Goal: Task Accomplishment & Management: Complete application form

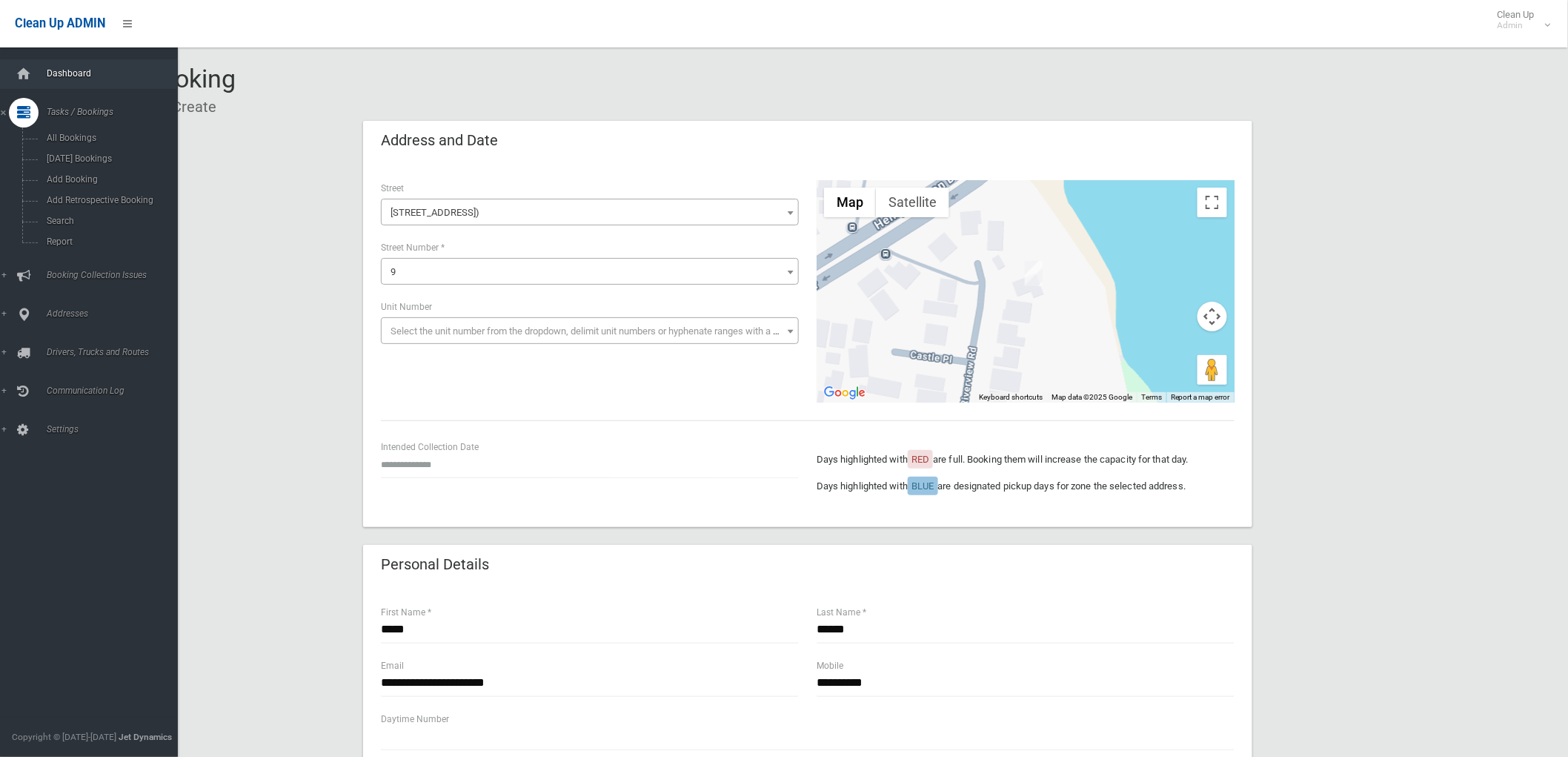
click at [43, 78] on span "Dashboard" at bounding box center [116, 73] width 149 height 11
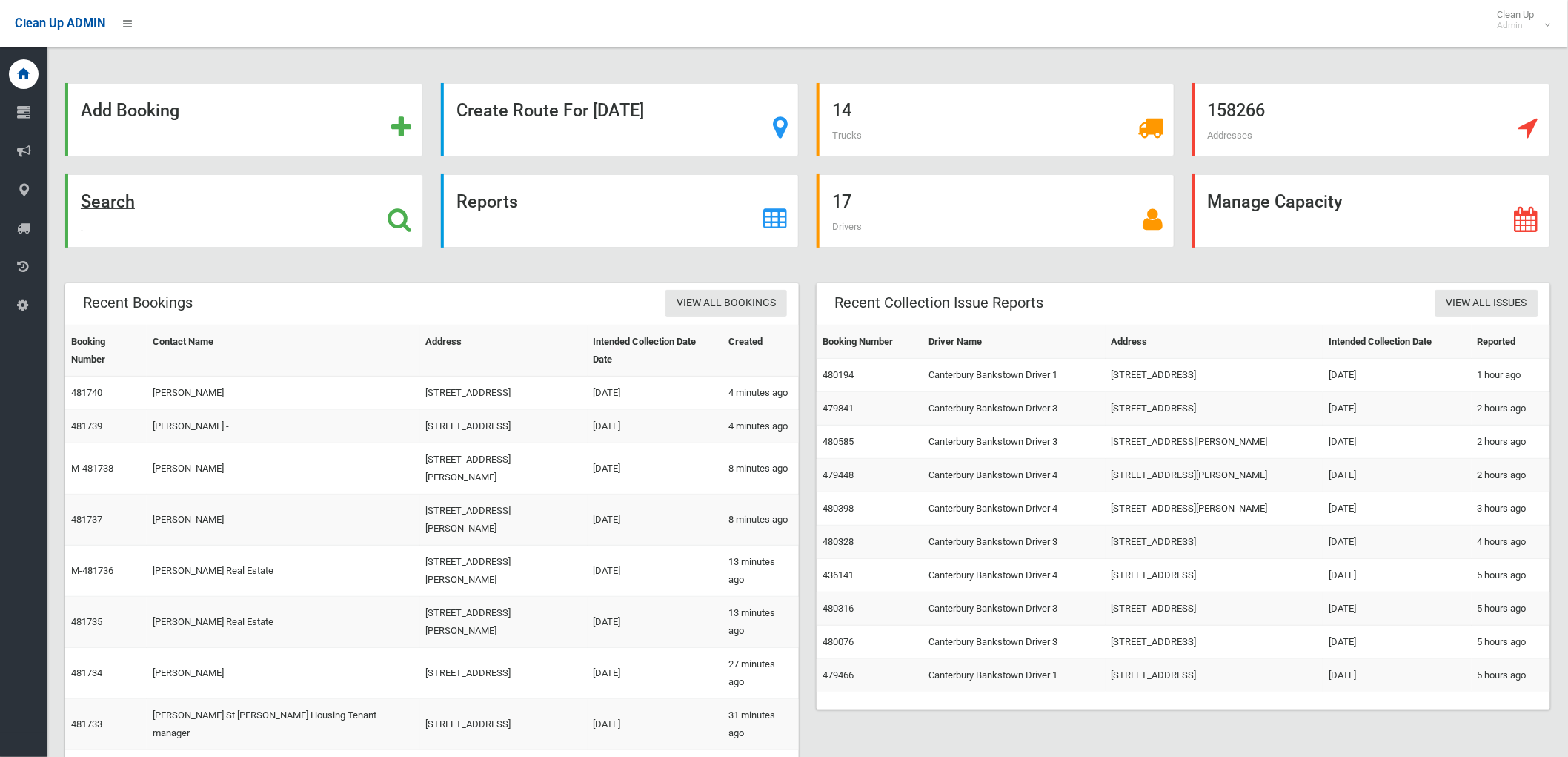
click at [295, 225] on div "Search" at bounding box center [244, 210] width 358 height 73
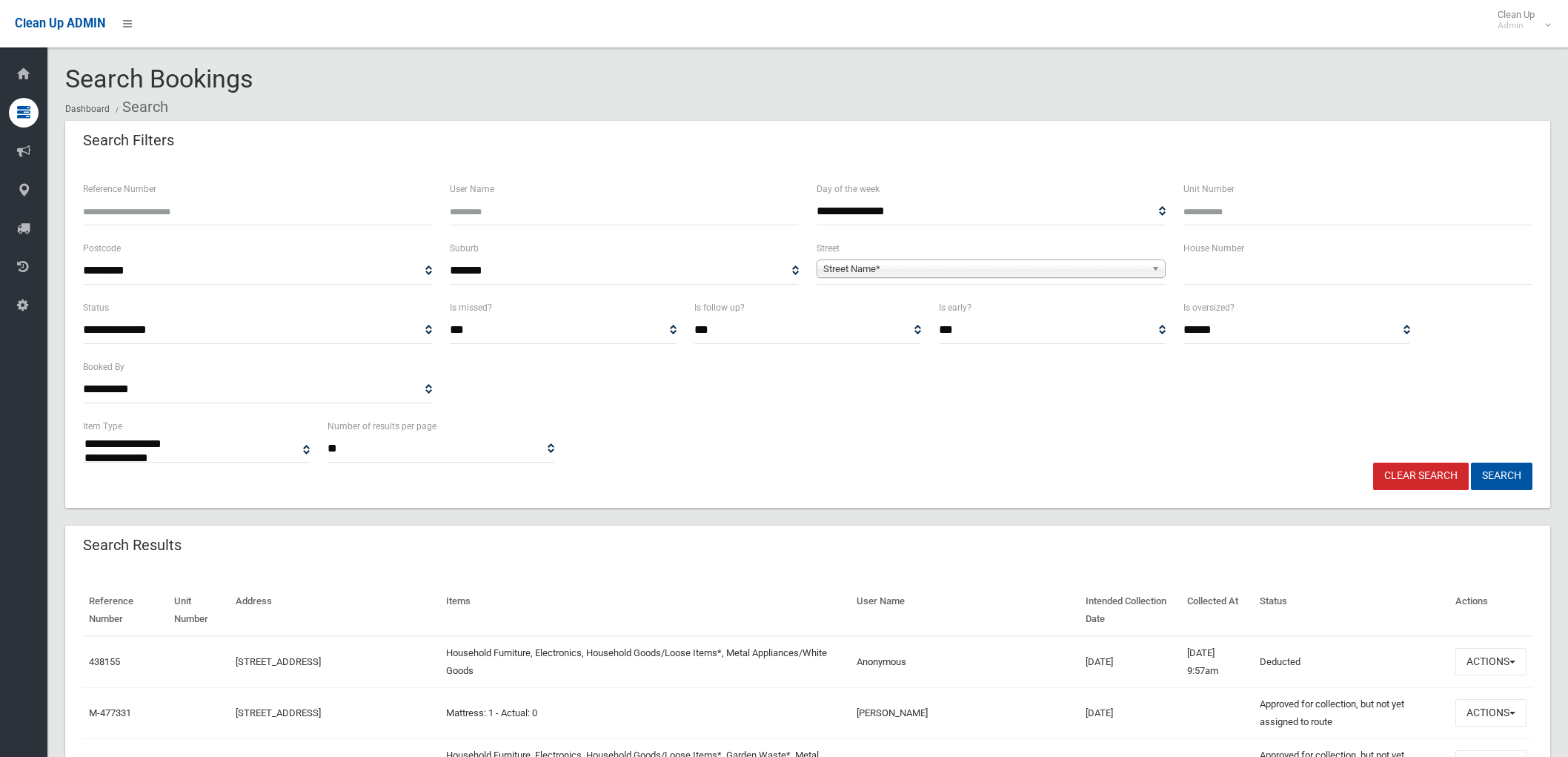
select select
drag, startPoint x: 1453, startPoint y: 262, endPoint x: 1453, endPoint y: 271, distance: 9.0
click at [1453, 269] on input "text" at bounding box center [1358, 271] width 349 height 27
type input "**"
click at [1095, 268] on span "Street Name*" at bounding box center [985, 269] width 323 height 18
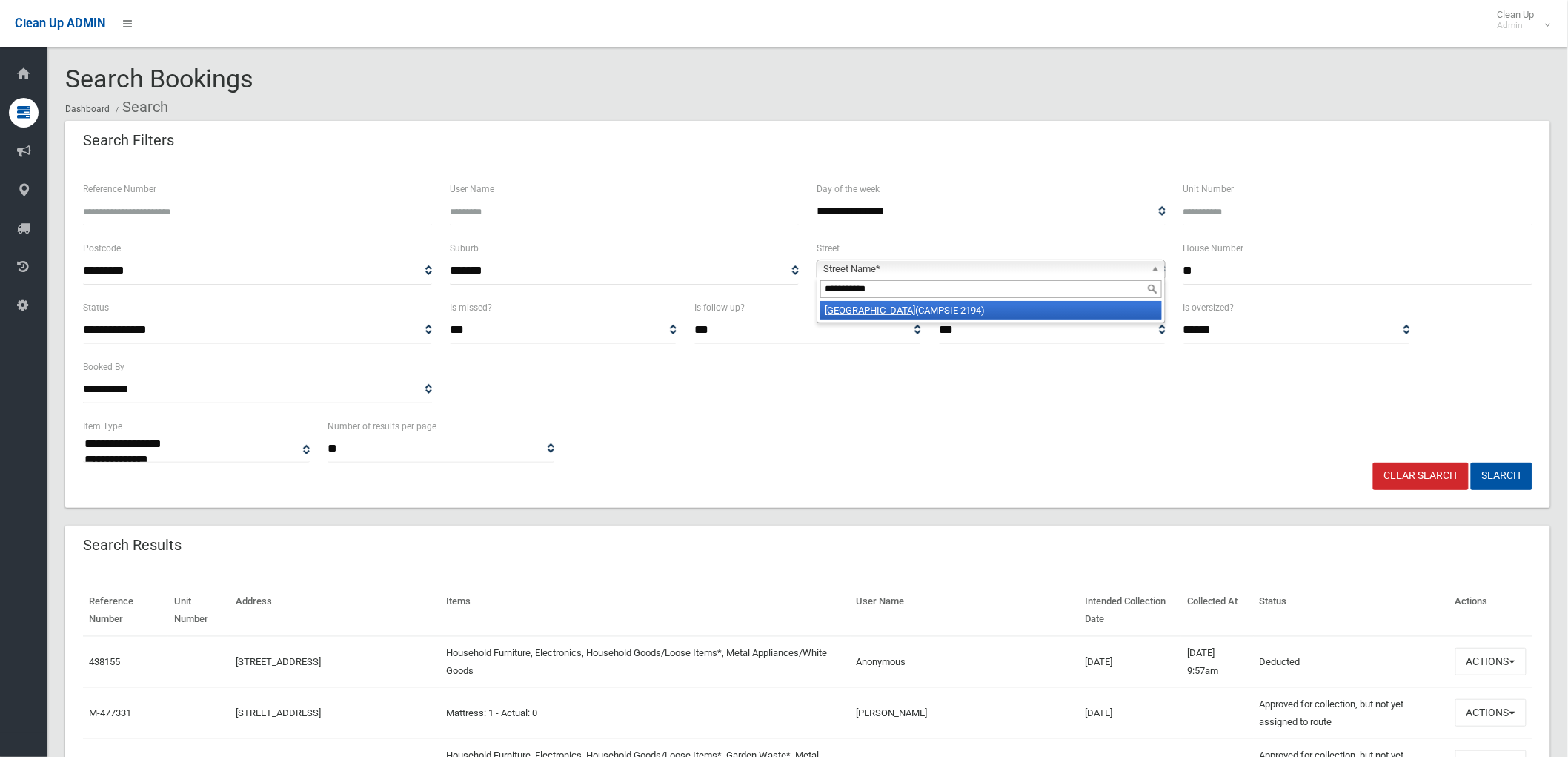
type input "**********"
click at [1024, 309] on li "Park Street (CAMPSIE 2194)" at bounding box center [991, 310] width 341 height 19
click at [1519, 480] on button "Search" at bounding box center [1502, 476] width 62 height 27
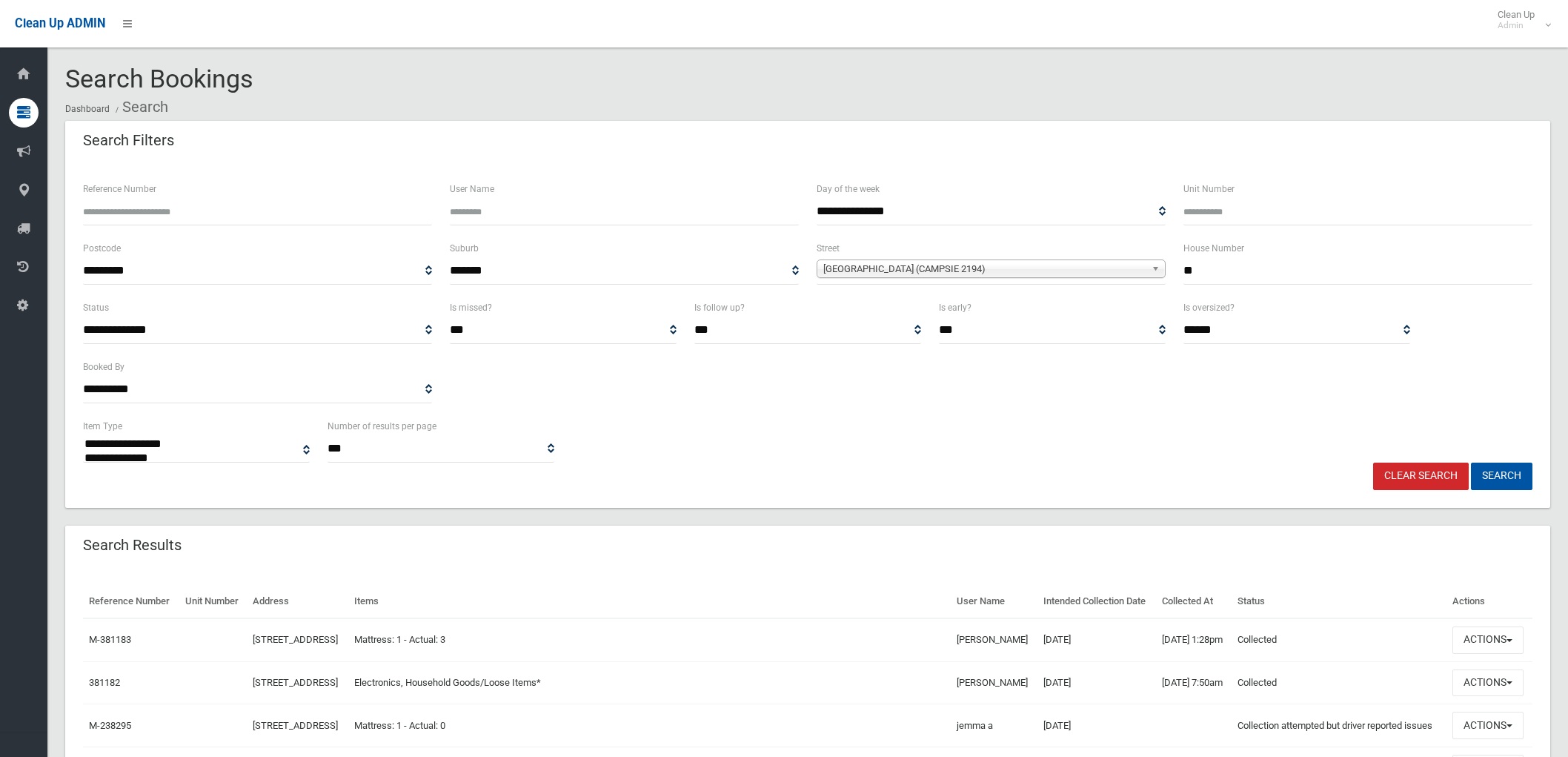
select select
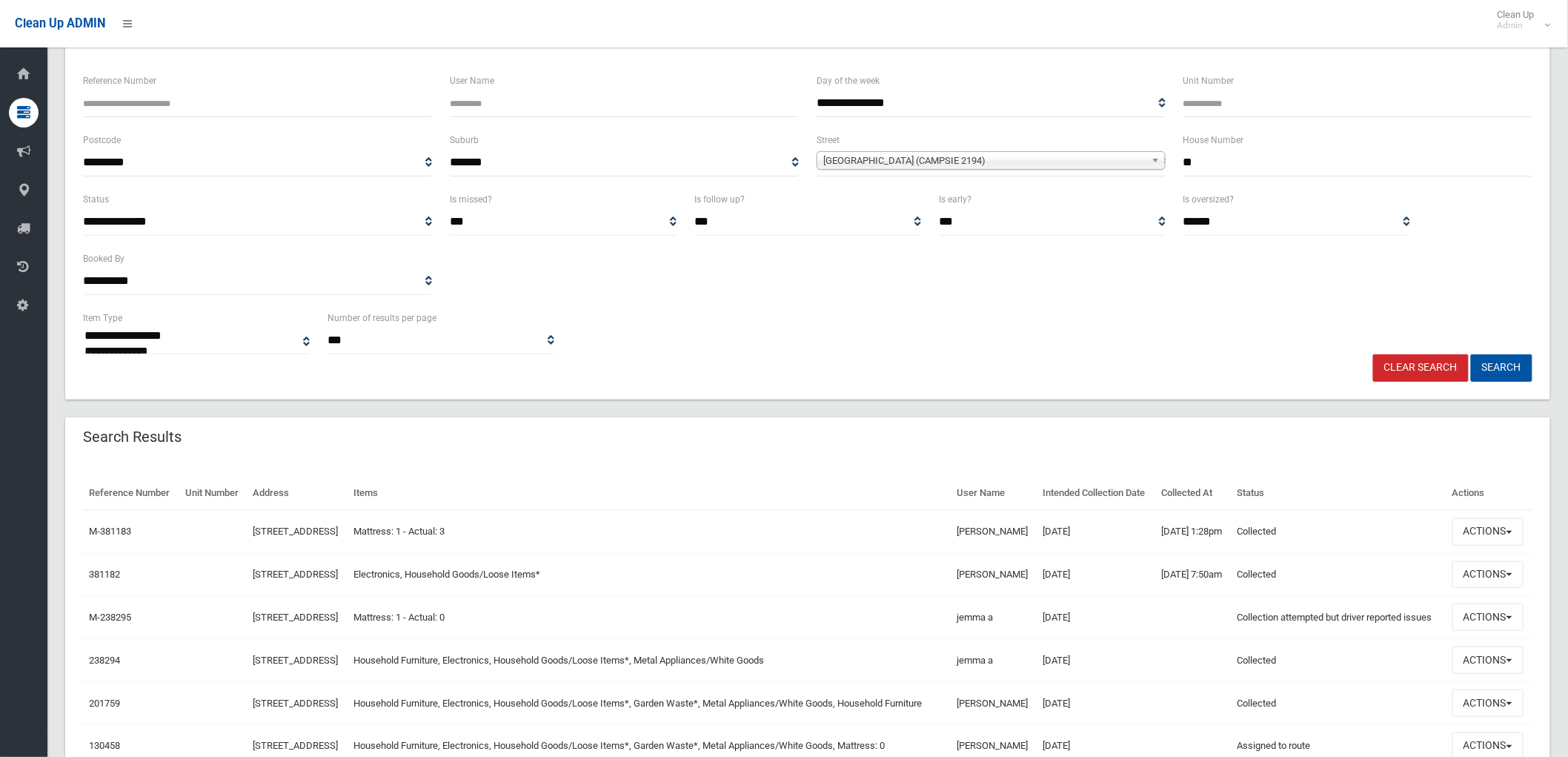
scroll to position [164, 0]
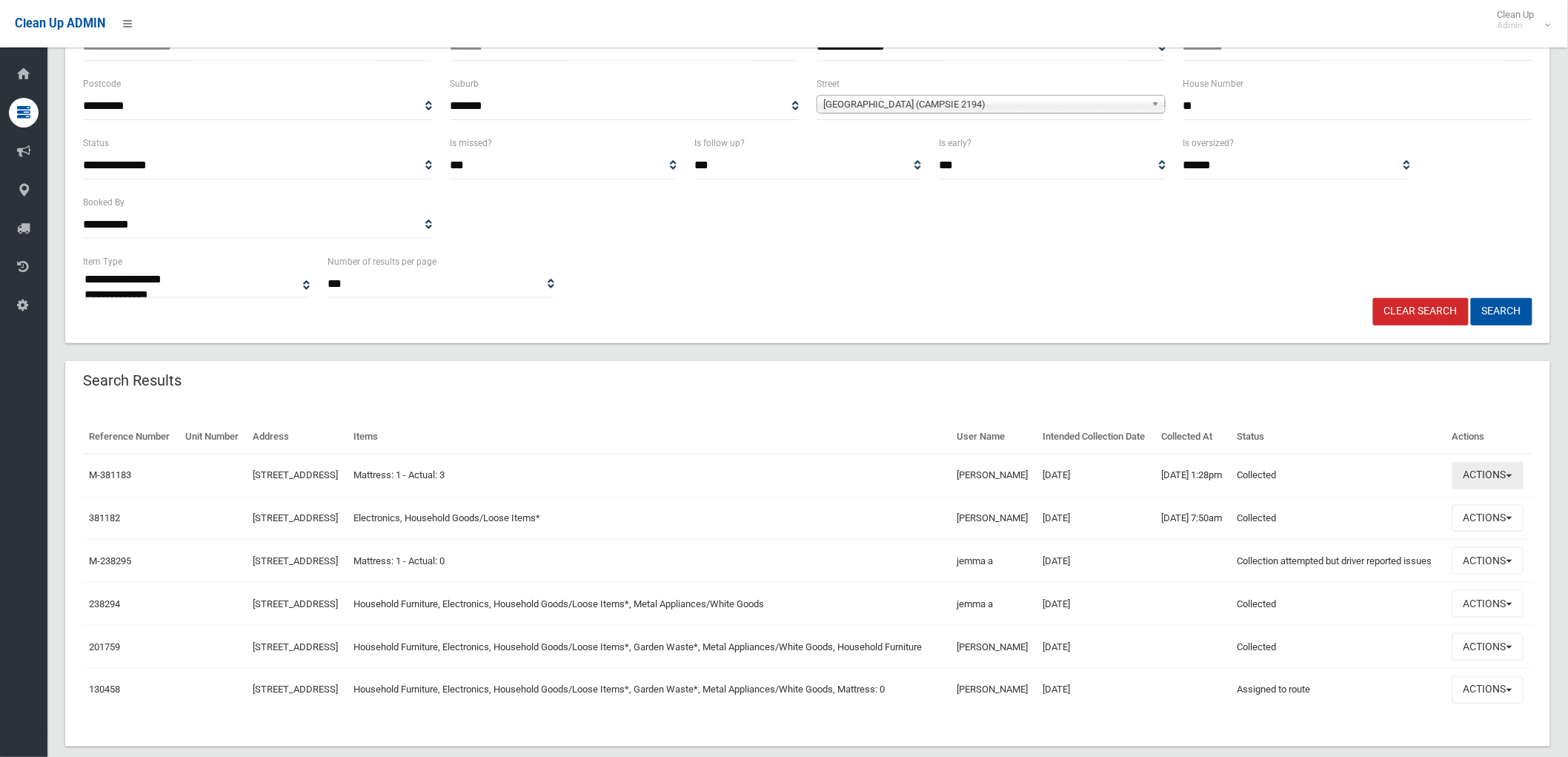
click at [1507, 489] on button "Actions" at bounding box center [1488, 475] width 71 height 27
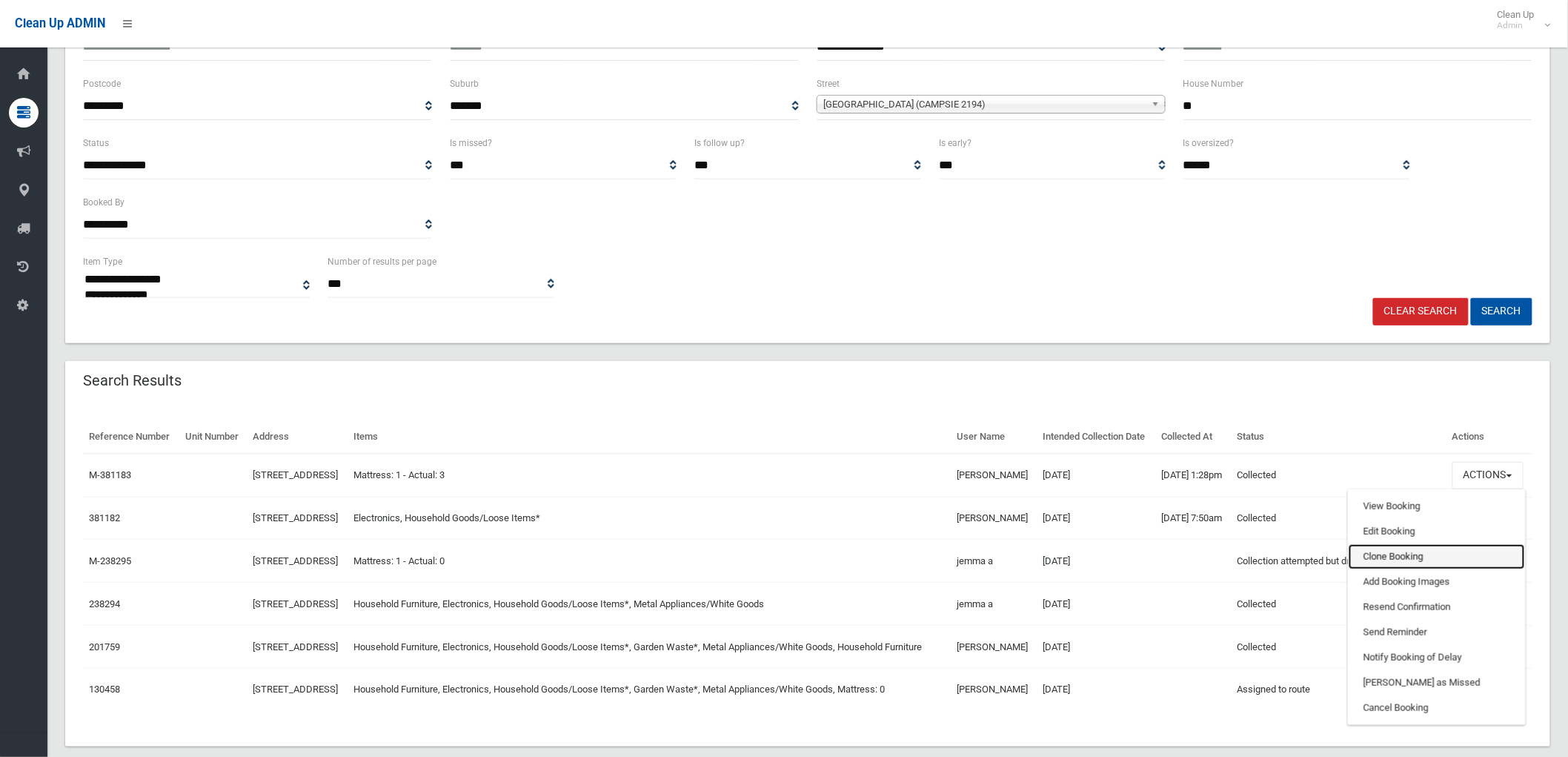
click at [1415, 569] on link "Clone Booking" at bounding box center [1437, 556] width 176 height 25
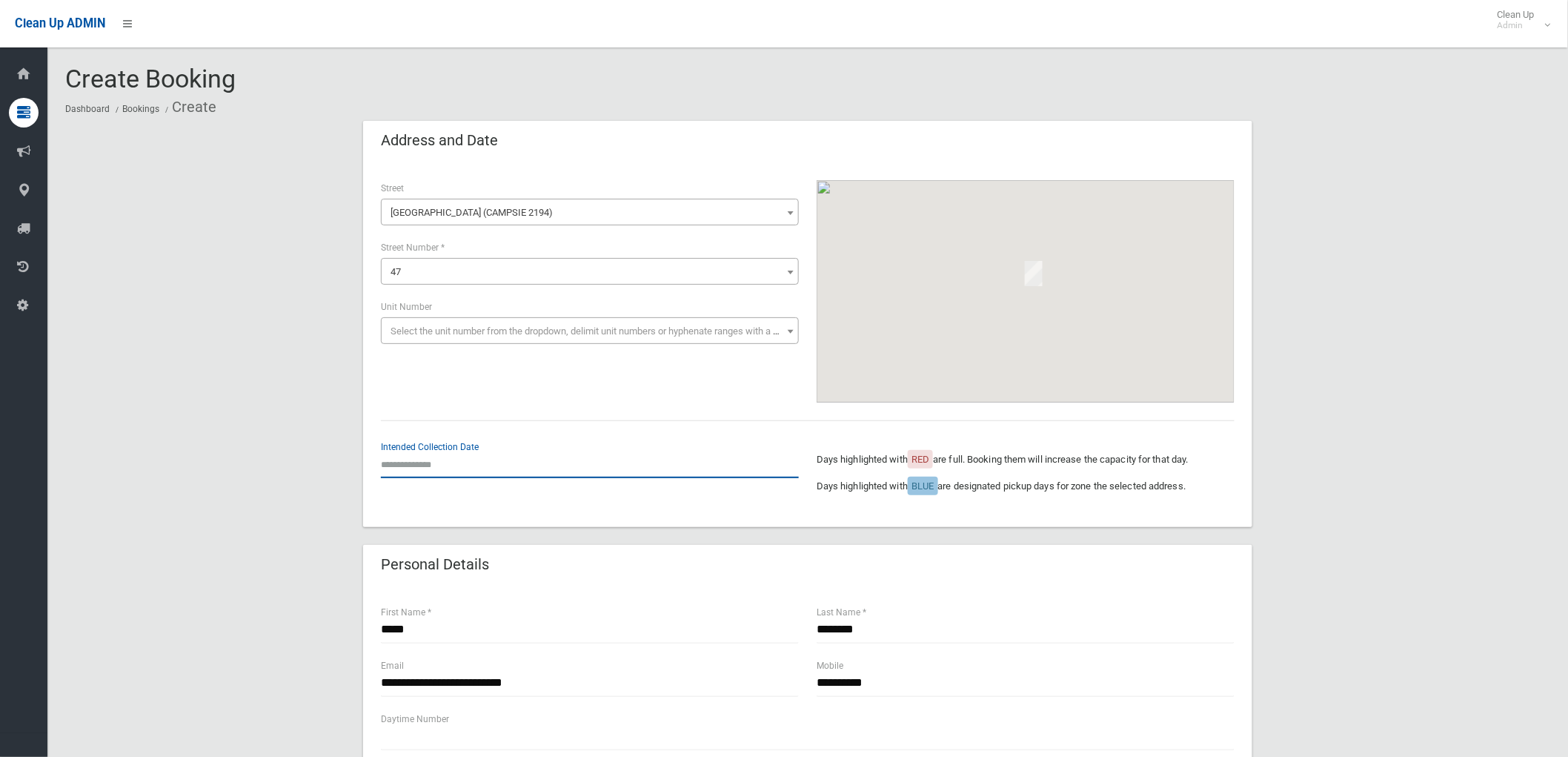
click at [443, 464] on input "text" at bounding box center [590, 464] width 418 height 27
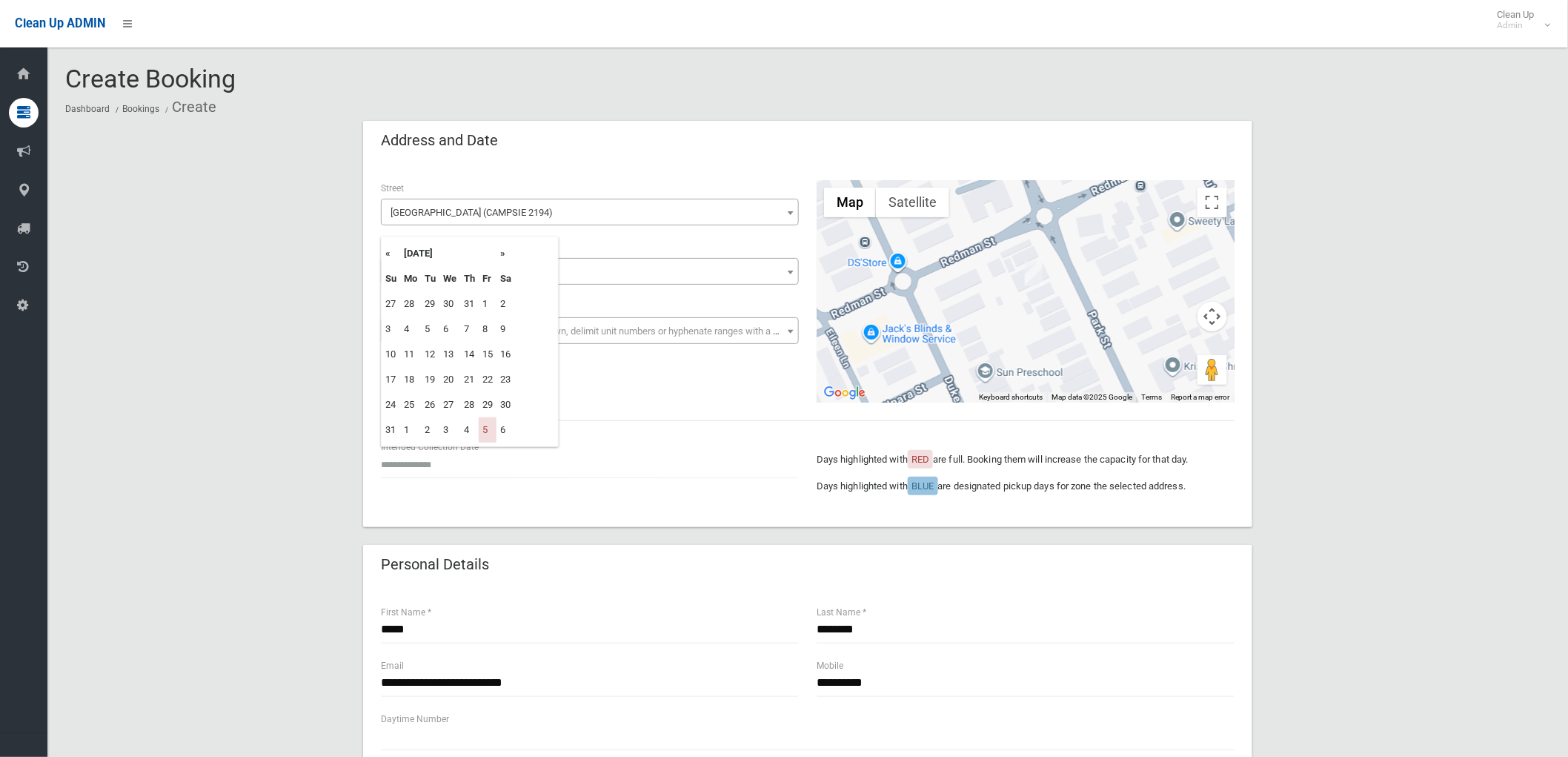
click at [502, 252] on th "»" at bounding box center [506, 253] width 19 height 25
click at [492, 359] on td "19" at bounding box center [488, 354] width 18 height 25
type input "**********"
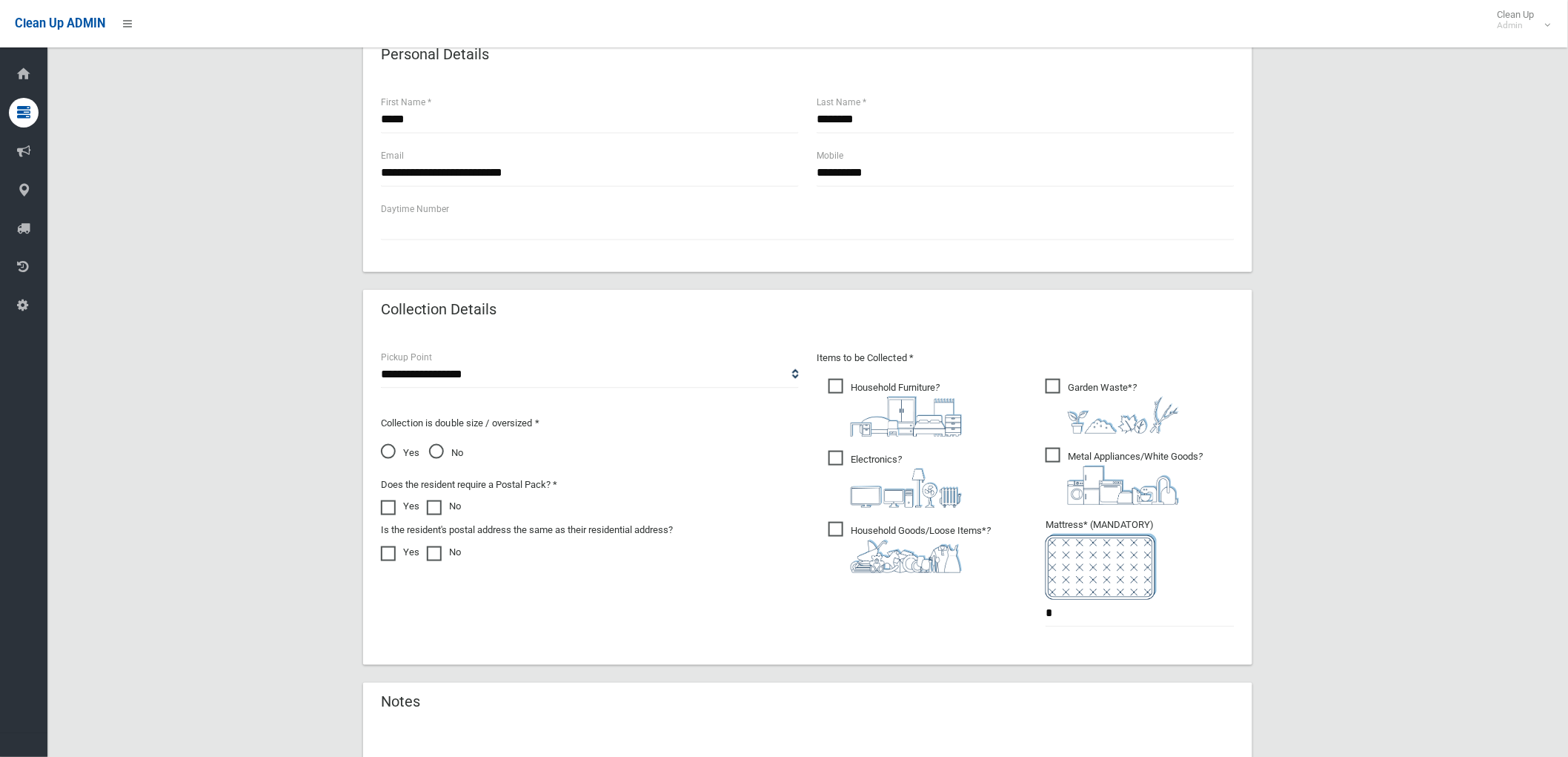
scroll to position [576, 0]
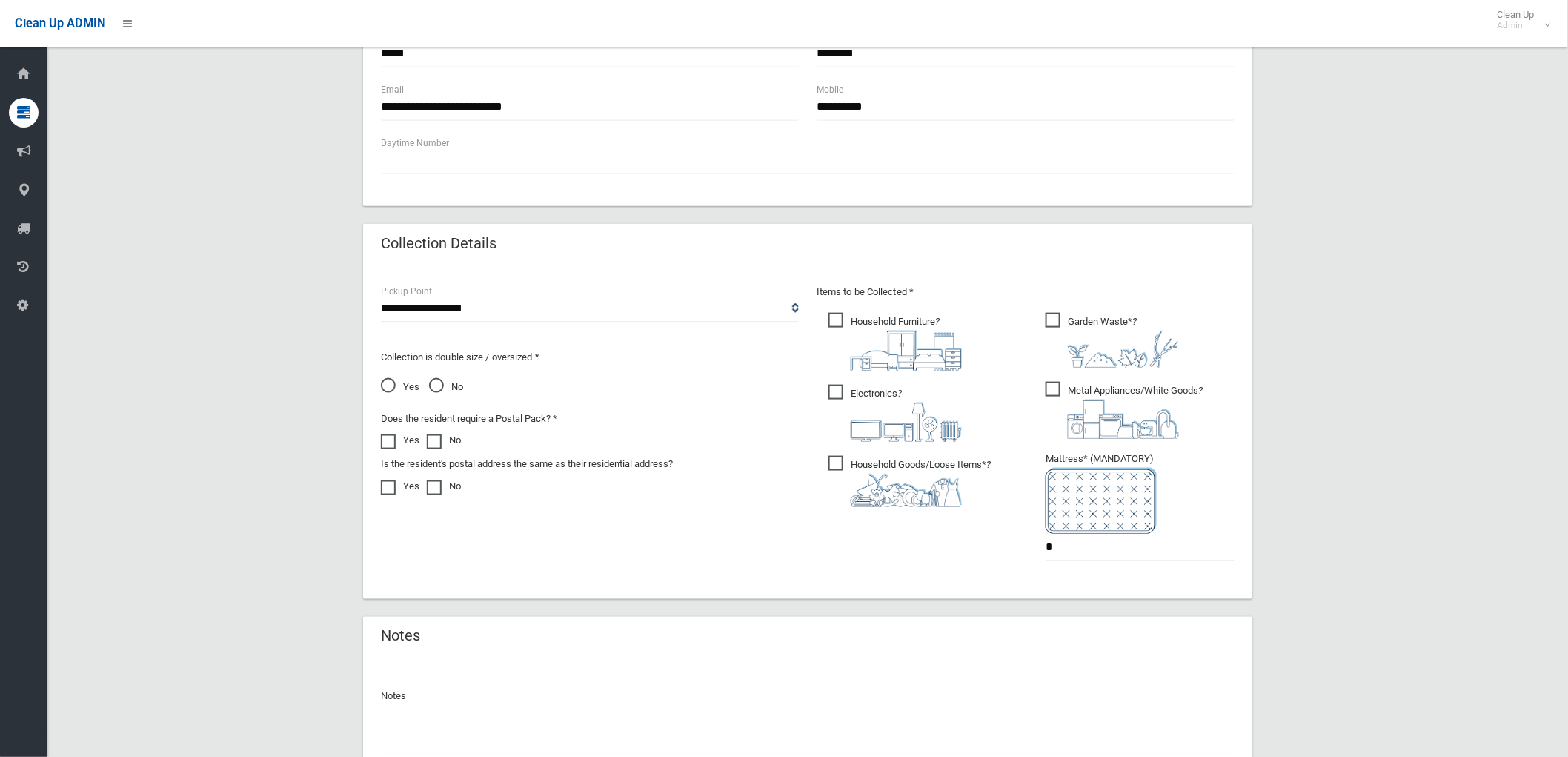
click at [849, 457] on span "Household Goods/Loose Items* ?" at bounding box center [909, 482] width 162 height 51
click at [853, 372] on ul "Household Furniture ?" at bounding box center [917, 414] width 201 height 208
click at [882, 322] on span "Household Furniture ?" at bounding box center [895, 342] width 133 height 58
click at [1065, 400] on span "Metal Appliances/White Goods ?" at bounding box center [1124, 410] width 157 height 57
click at [871, 395] on span "Electronics ?" at bounding box center [895, 413] width 133 height 57
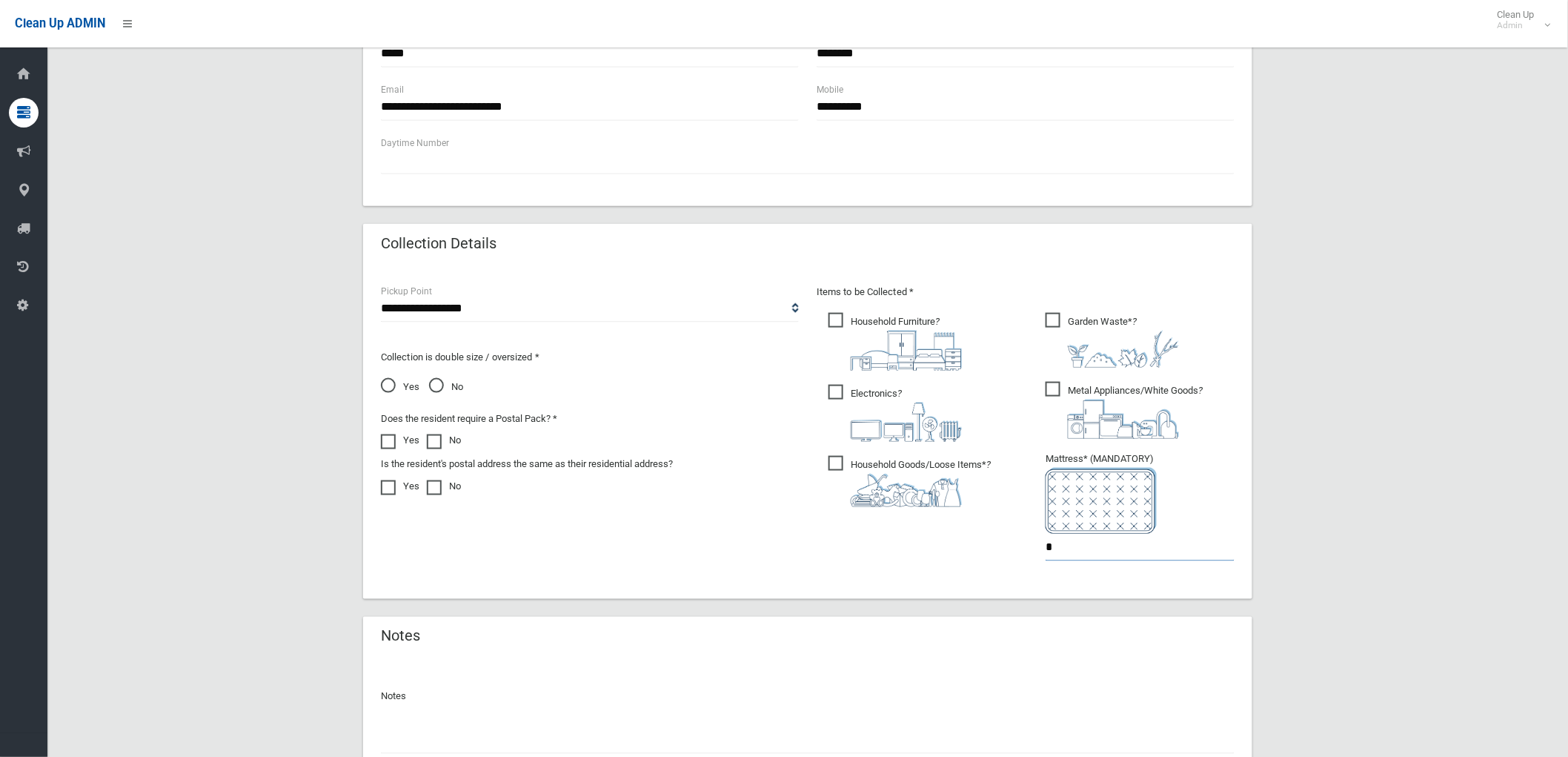
drag, startPoint x: 1102, startPoint y: 541, endPoint x: 835, endPoint y: 516, distance: 268.2
click at [835, 516] on div "Items to be Collected * Household Furniture ? *" at bounding box center [1025, 431] width 436 height 298
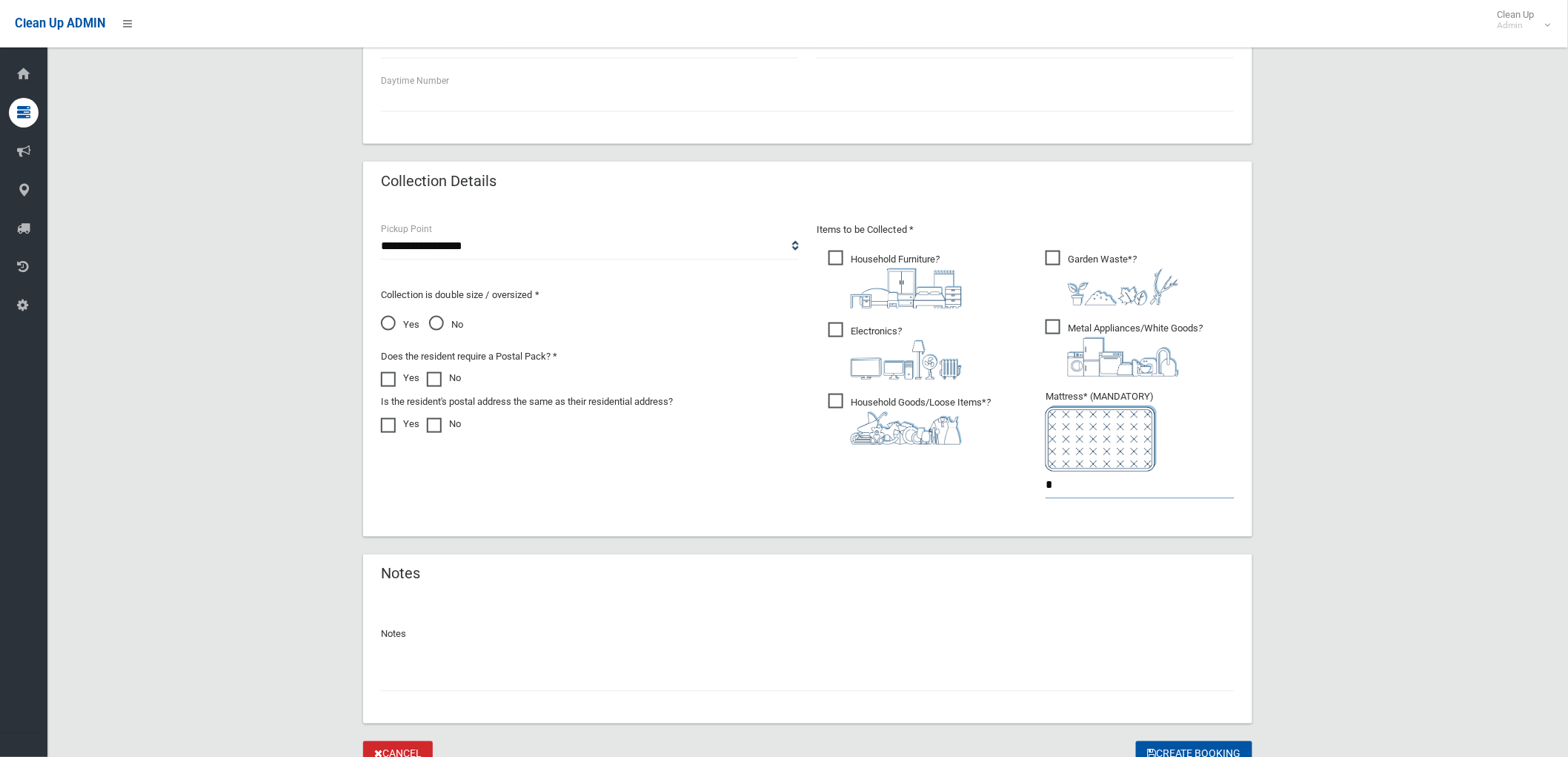
scroll to position [702, 0]
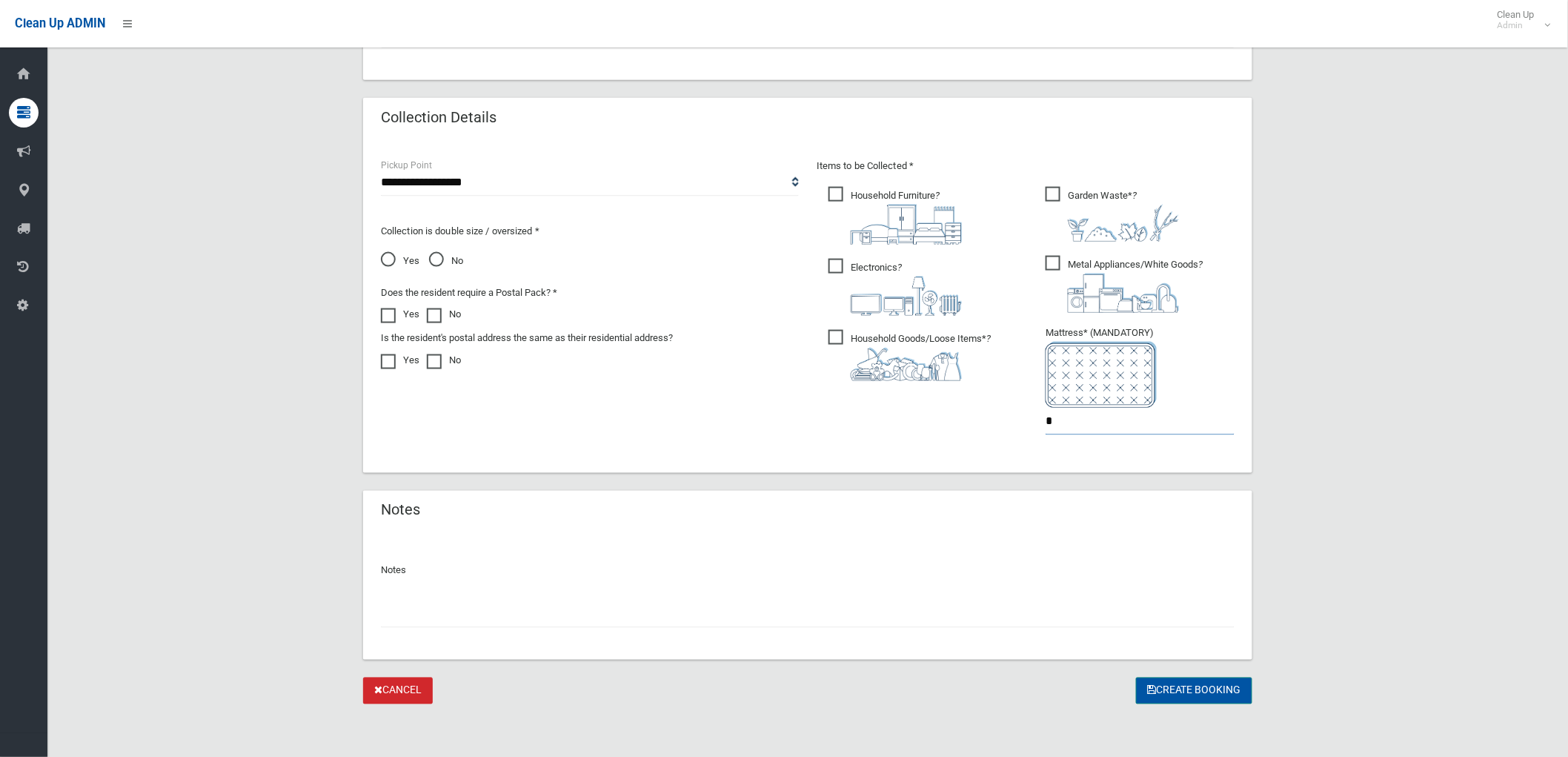
type input "*"
click at [1140, 684] on button "Create Booking" at bounding box center [1194, 691] width 116 height 27
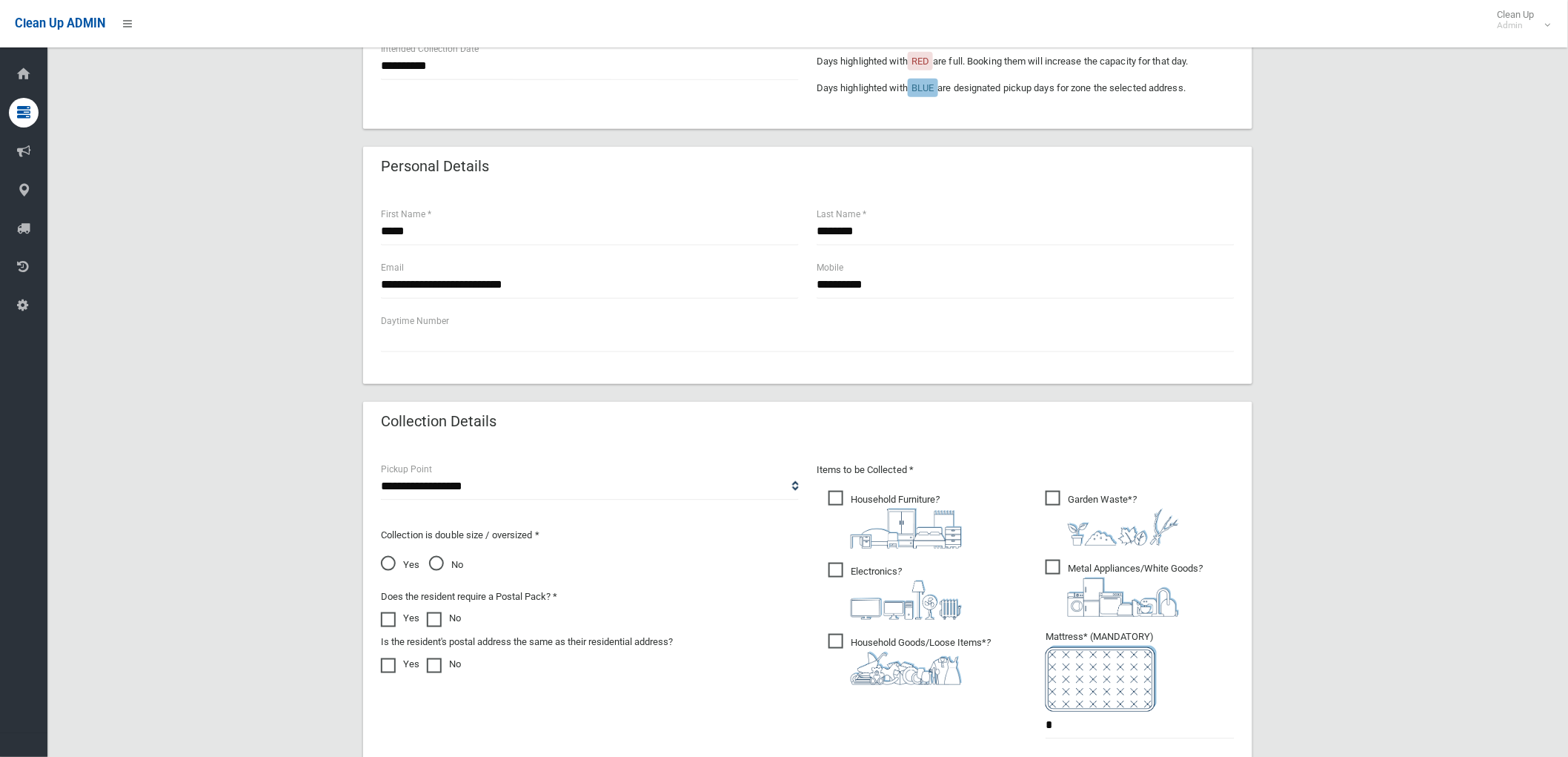
scroll to position [372, 0]
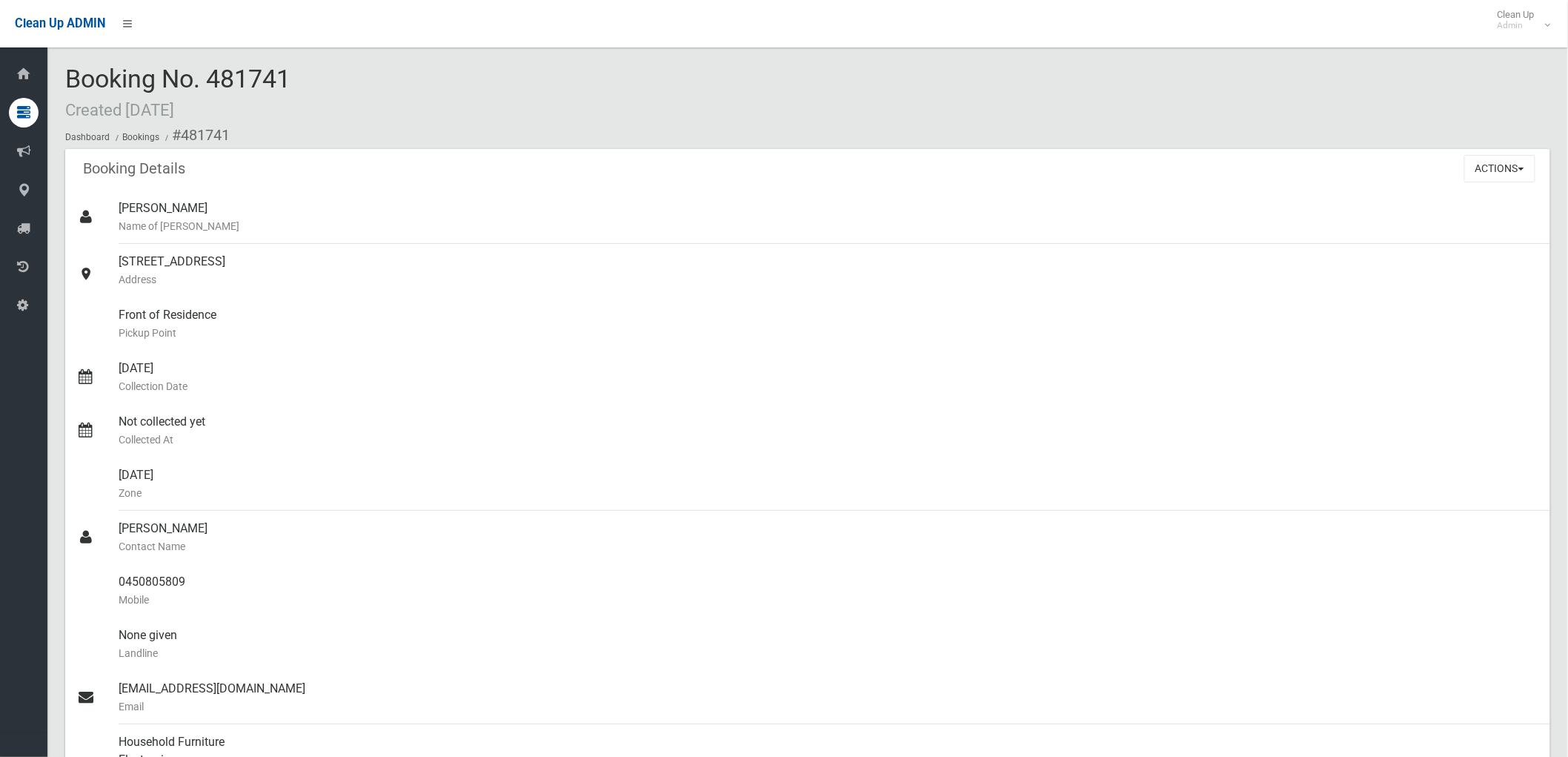
drag, startPoint x: 215, startPoint y: 70, endPoint x: 298, endPoint y: 78, distance: 83.4
click at [298, 78] on div "Booking No. 481741 Created [DATE] Dashboard Bookings #481741" at bounding box center [808, 107] width 1485 height 84
drag, startPoint x: 215, startPoint y: 80, endPoint x: 296, endPoint y: 104, distance: 84.5
click at [296, 104] on div "Booking No. 481741 Created [DATE] Dashboard Bookings #481741" at bounding box center [808, 107] width 1485 height 84
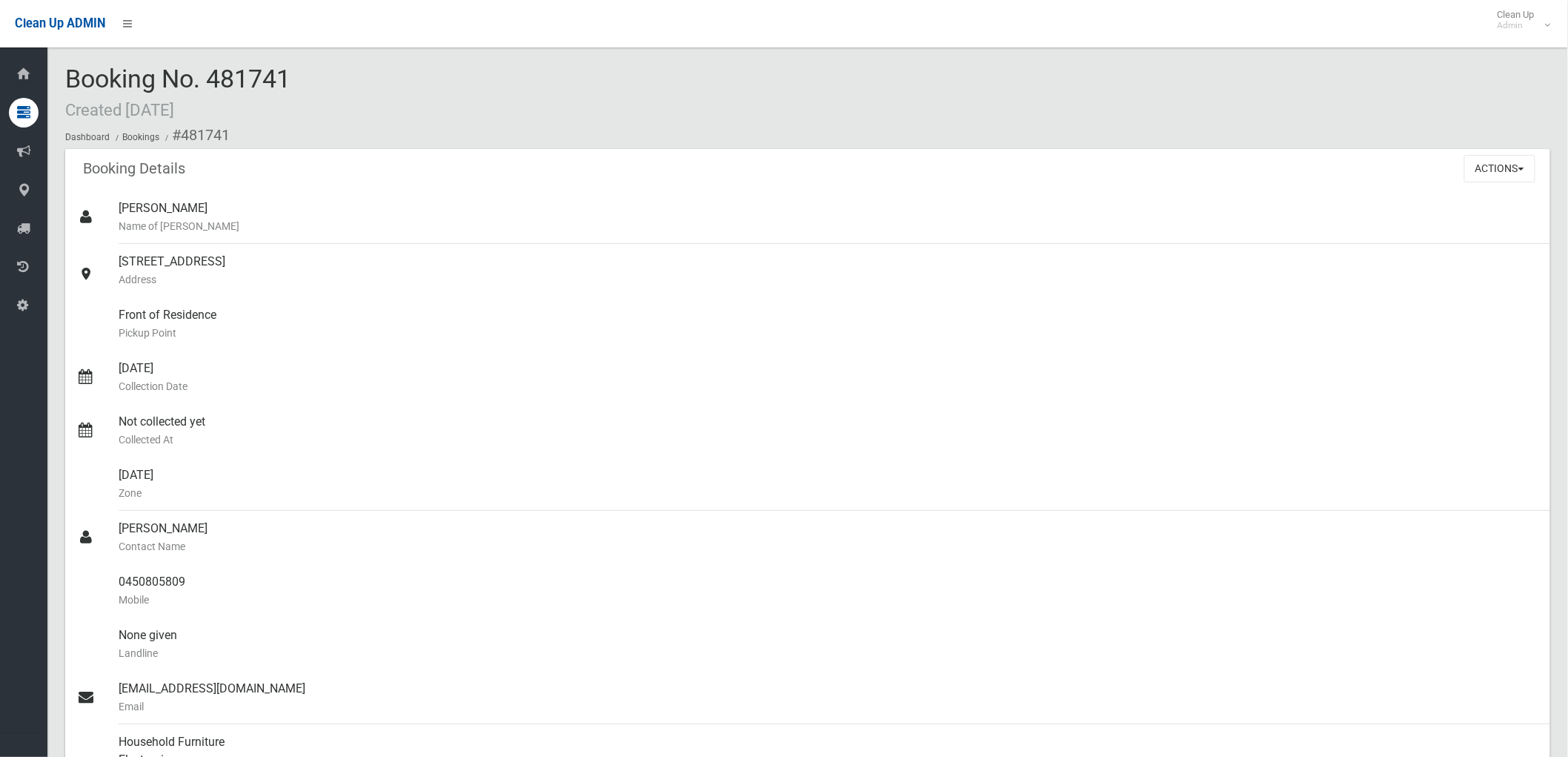
click at [296, 104] on div "Booking No. 481741 Created [DATE] Dashboard Bookings #481741" at bounding box center [808, 107] width 1485 height 84
drag, startPoint x: 111, startPoint y: 253, endPoint x: 317, endPoint y: 279, distance: 207.6
click at [317, 279] on link "[STREET_ADDRESS] Address" at bounding box center [808, 270] width 1485 height 54
click at [307, 305] on div "Front of Residence [GEOGRAPHIC_DATA]" at bounding box center [828, 323] width 1419 height 54
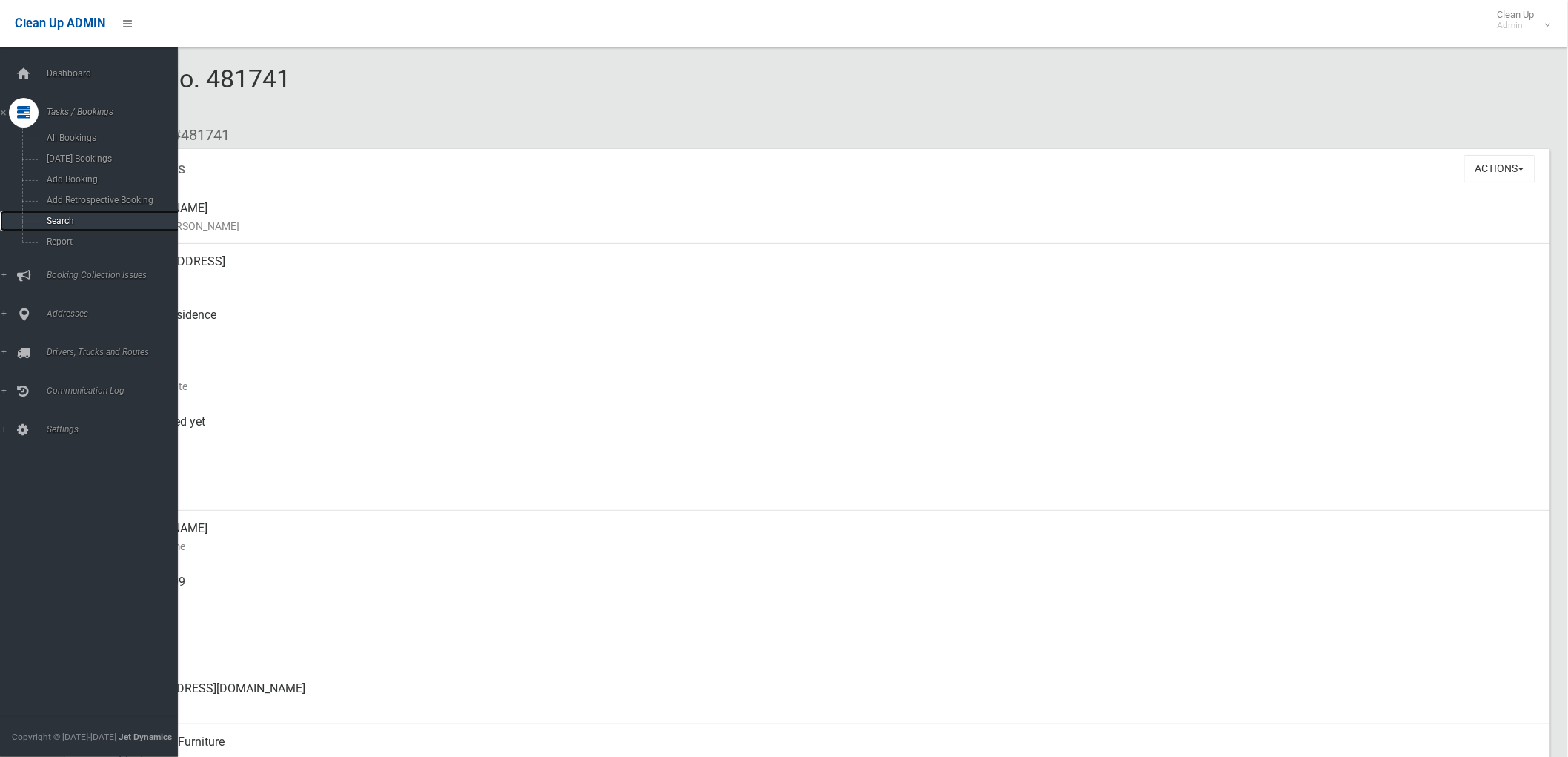
click at [30, 223] on link "Search" at bounding box center [95, 221] width 191 height 21
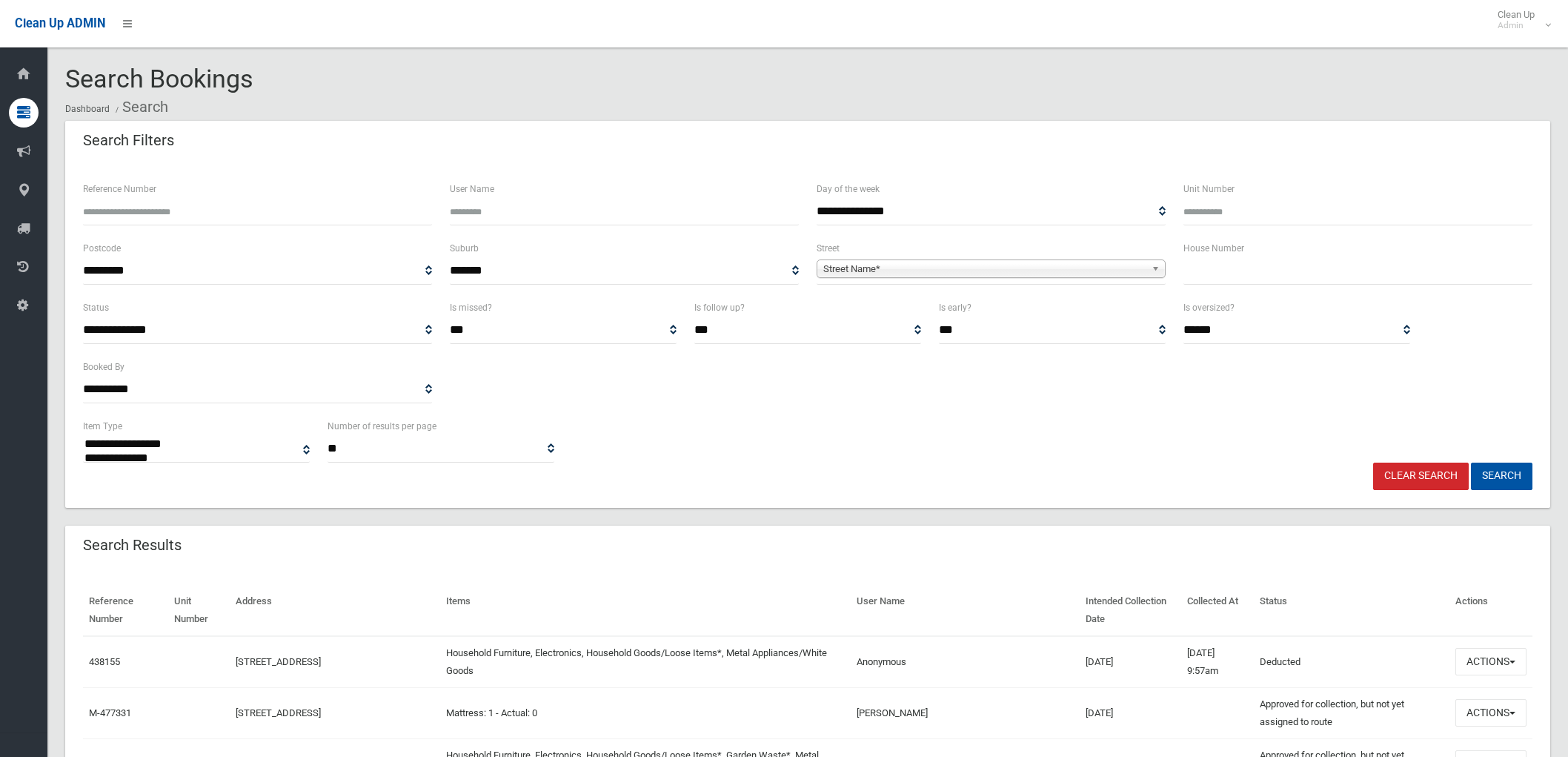
select select
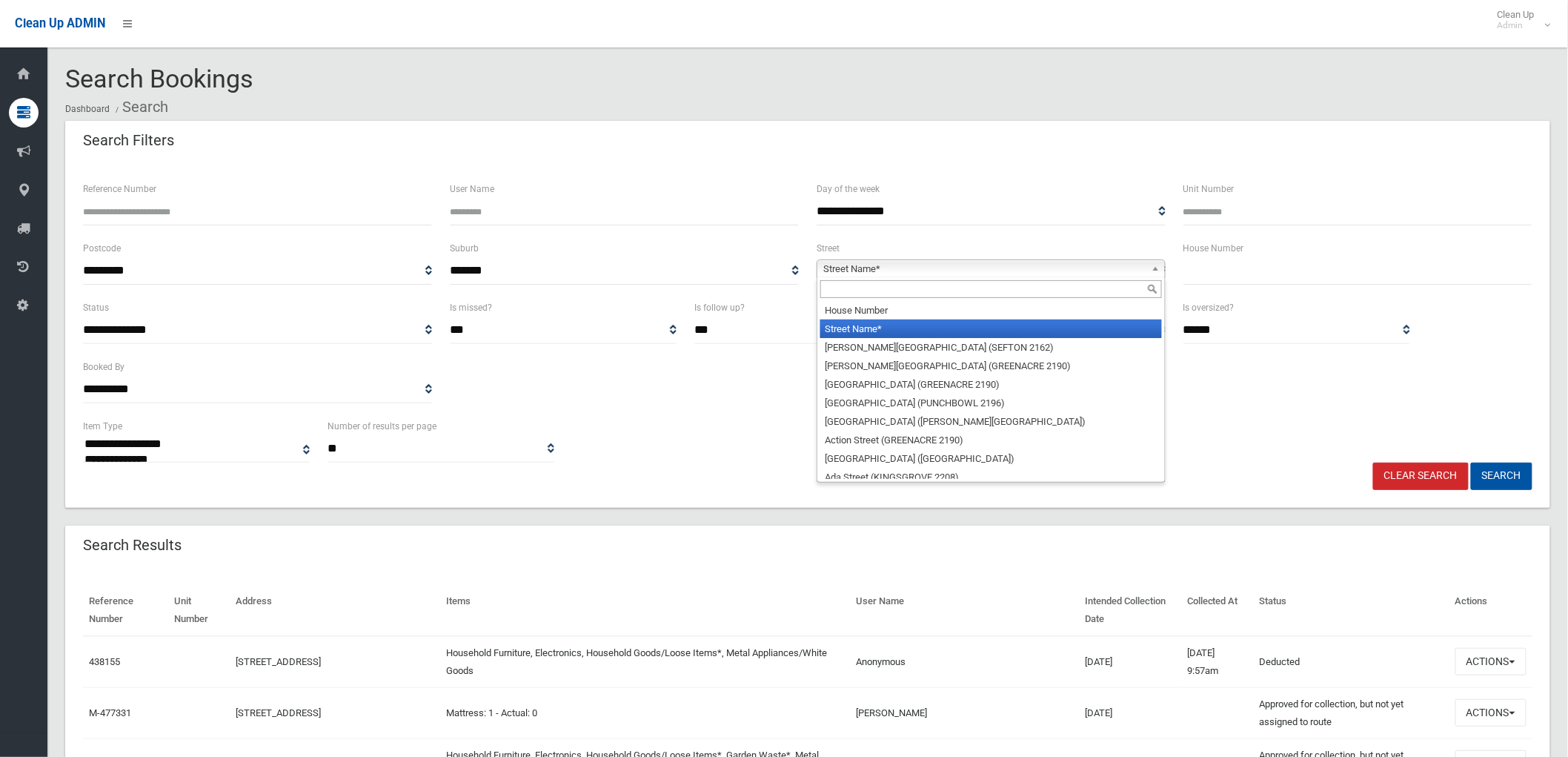
click at [1110, 267] on span "Street Name*" at bounding box center [985, 269] width 323 height 18
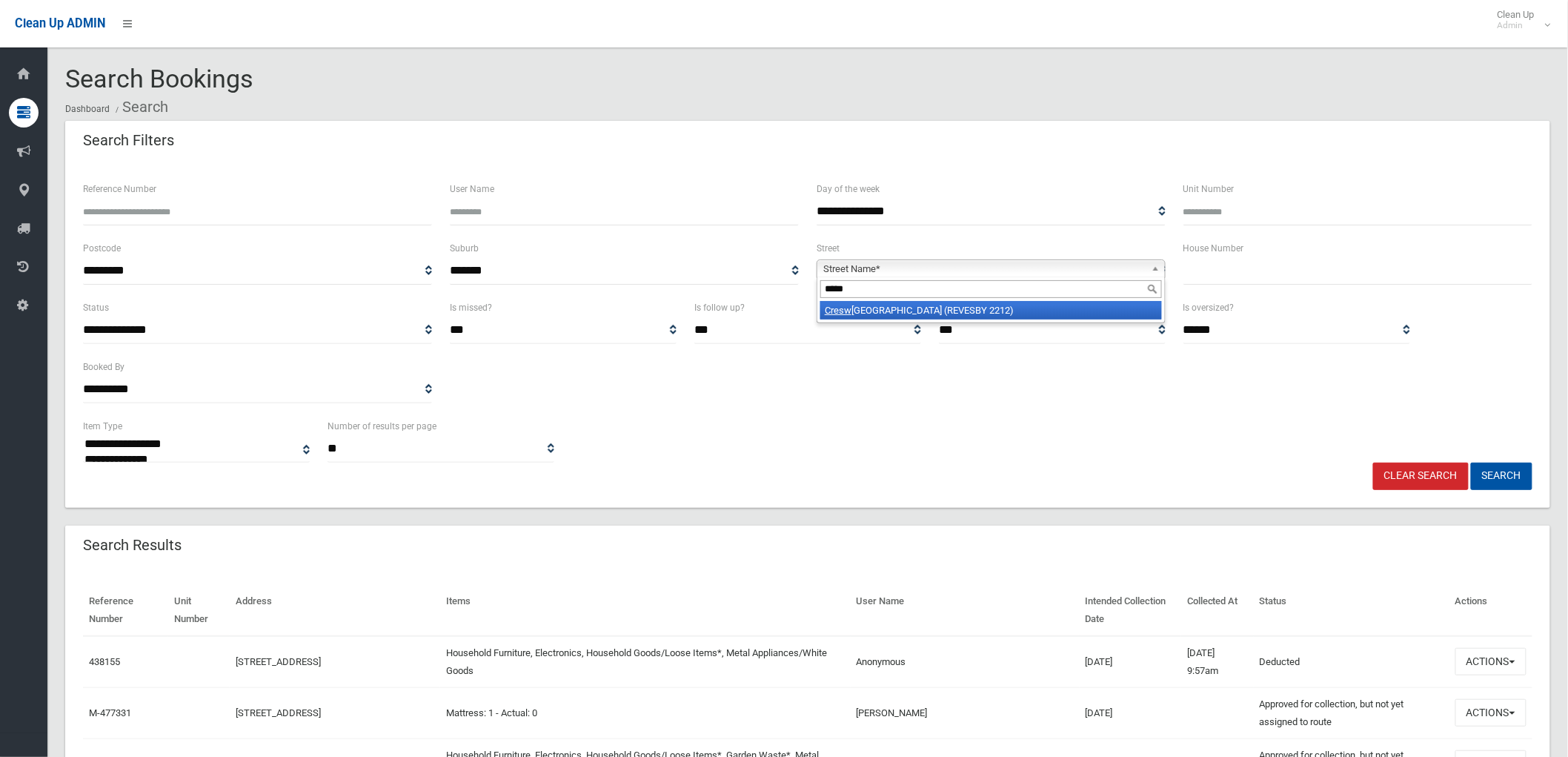
type input "*****"
click at [919, 317] on li "Cresw ell Street (REVESBY 2212)" at bounding box center [991, 310] width 341 height 19
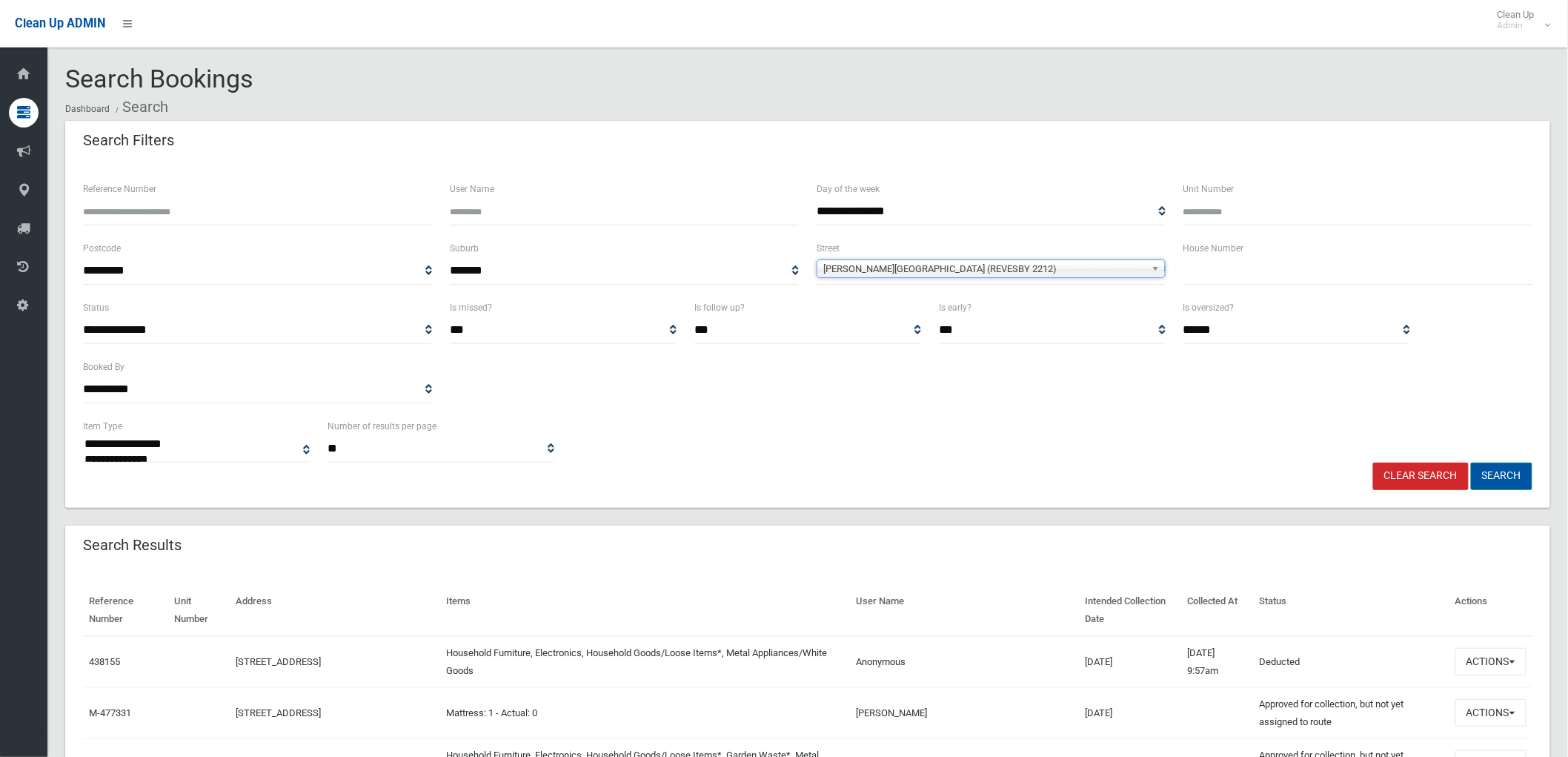
click at [1490, 480] on button "Search" at bounding box center [1502, 476] width 62 height 27
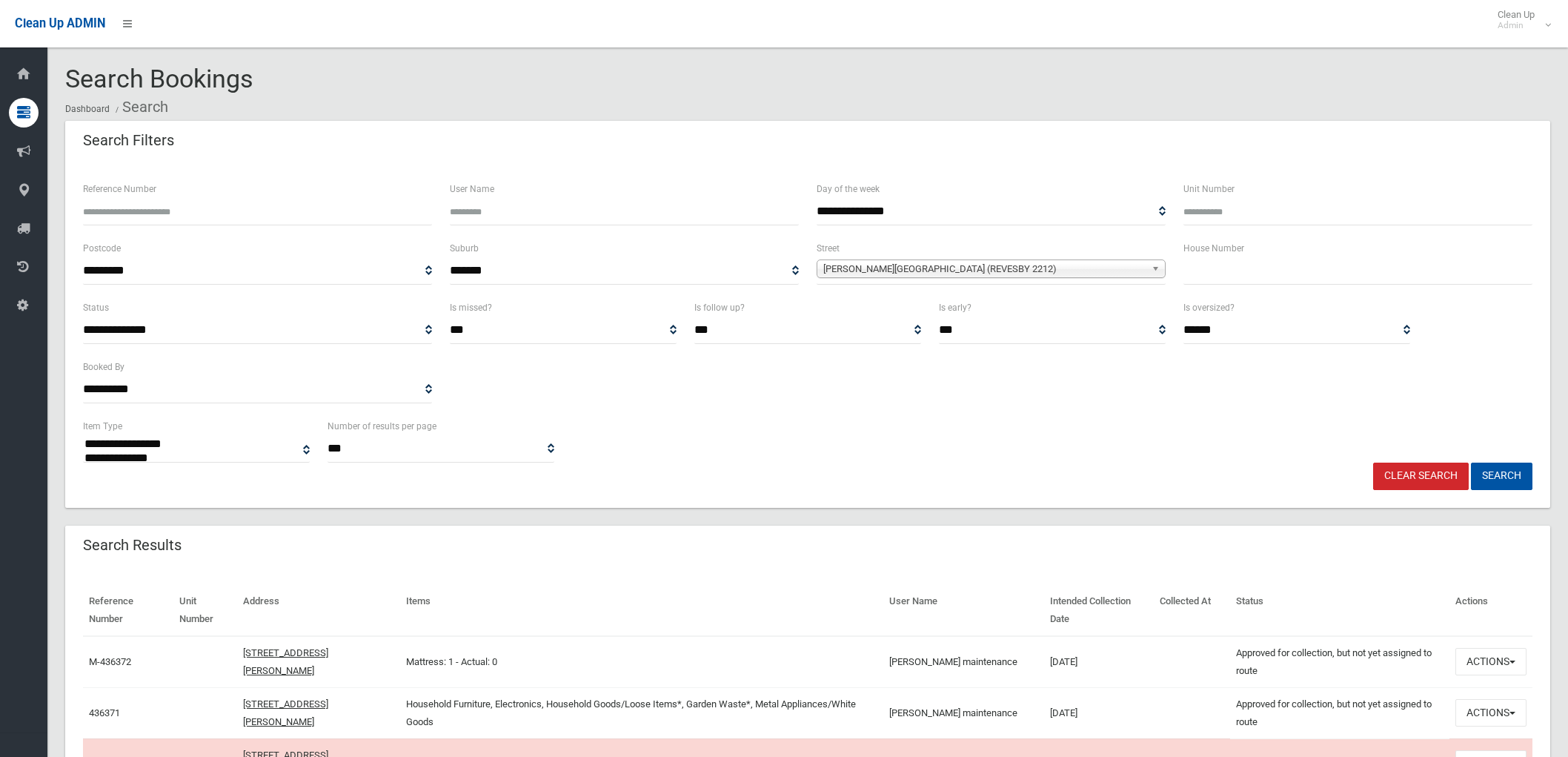
select select
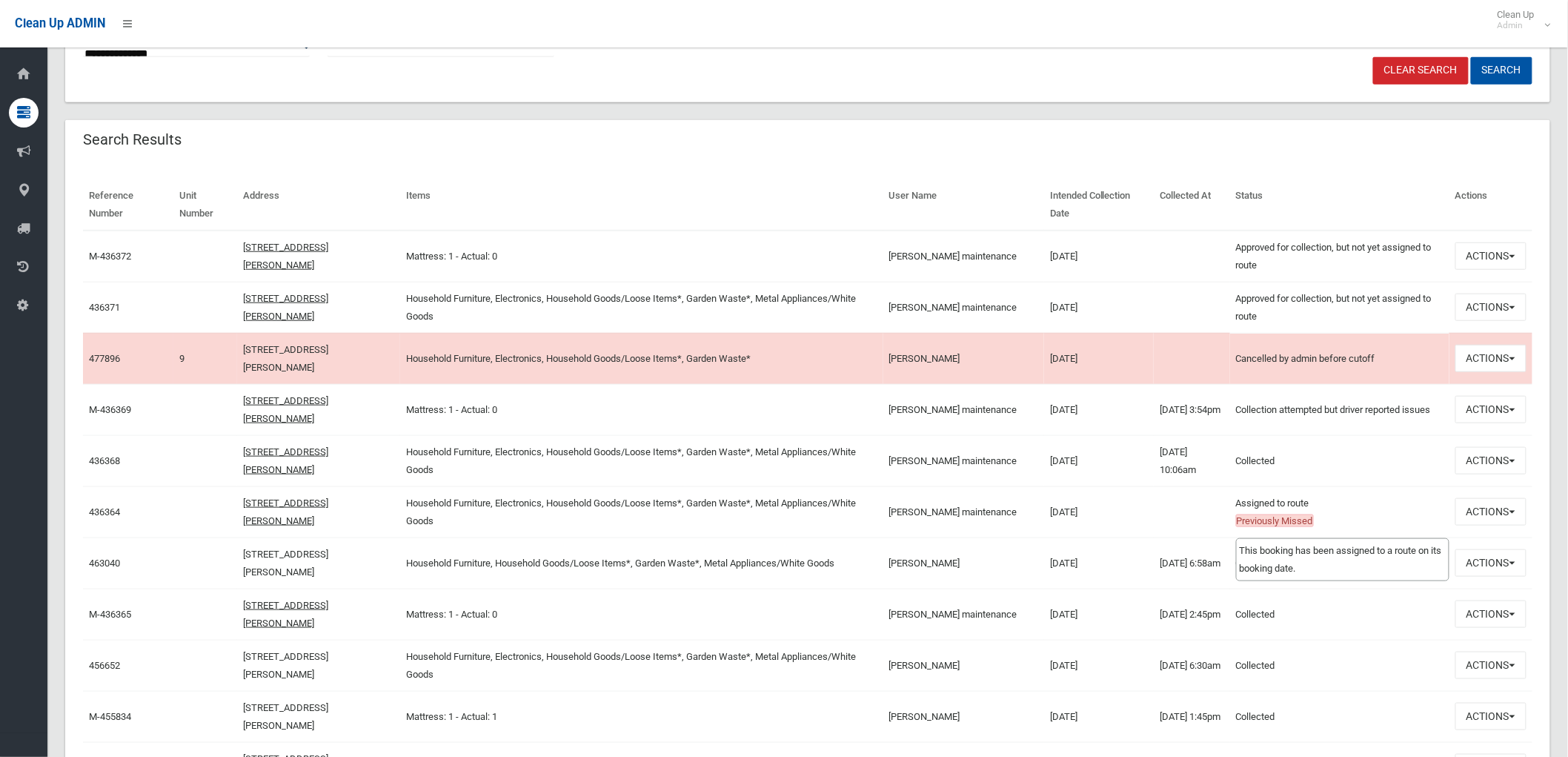
scroll to position [412, 0]
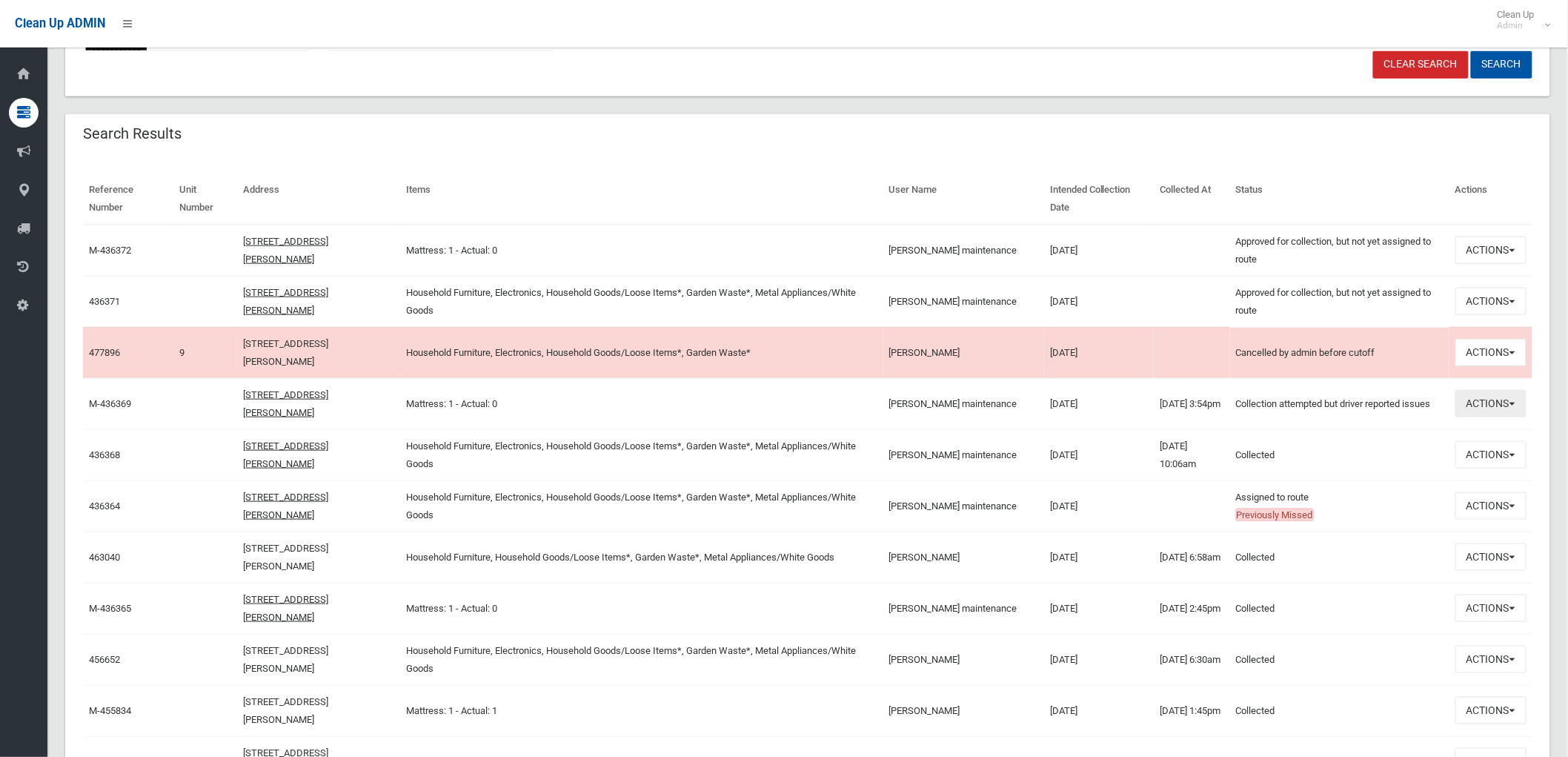
click at [1510, 403] on button "Actions" at bounding box center [1491, 403] width 71 height 27
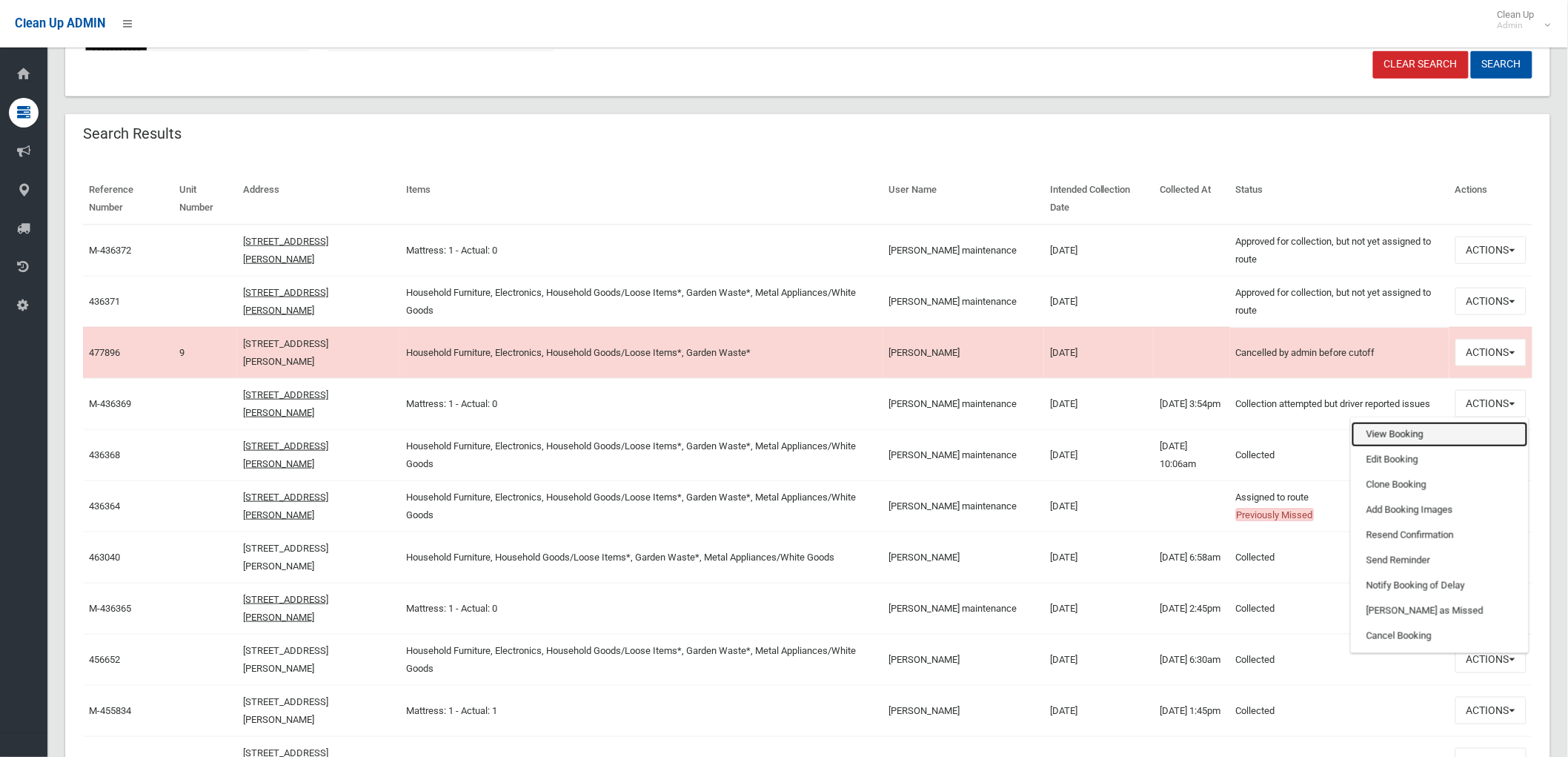
click at [1449, 433] on link "View Booking" at bounding box center [1440, 434] width 176 height 25
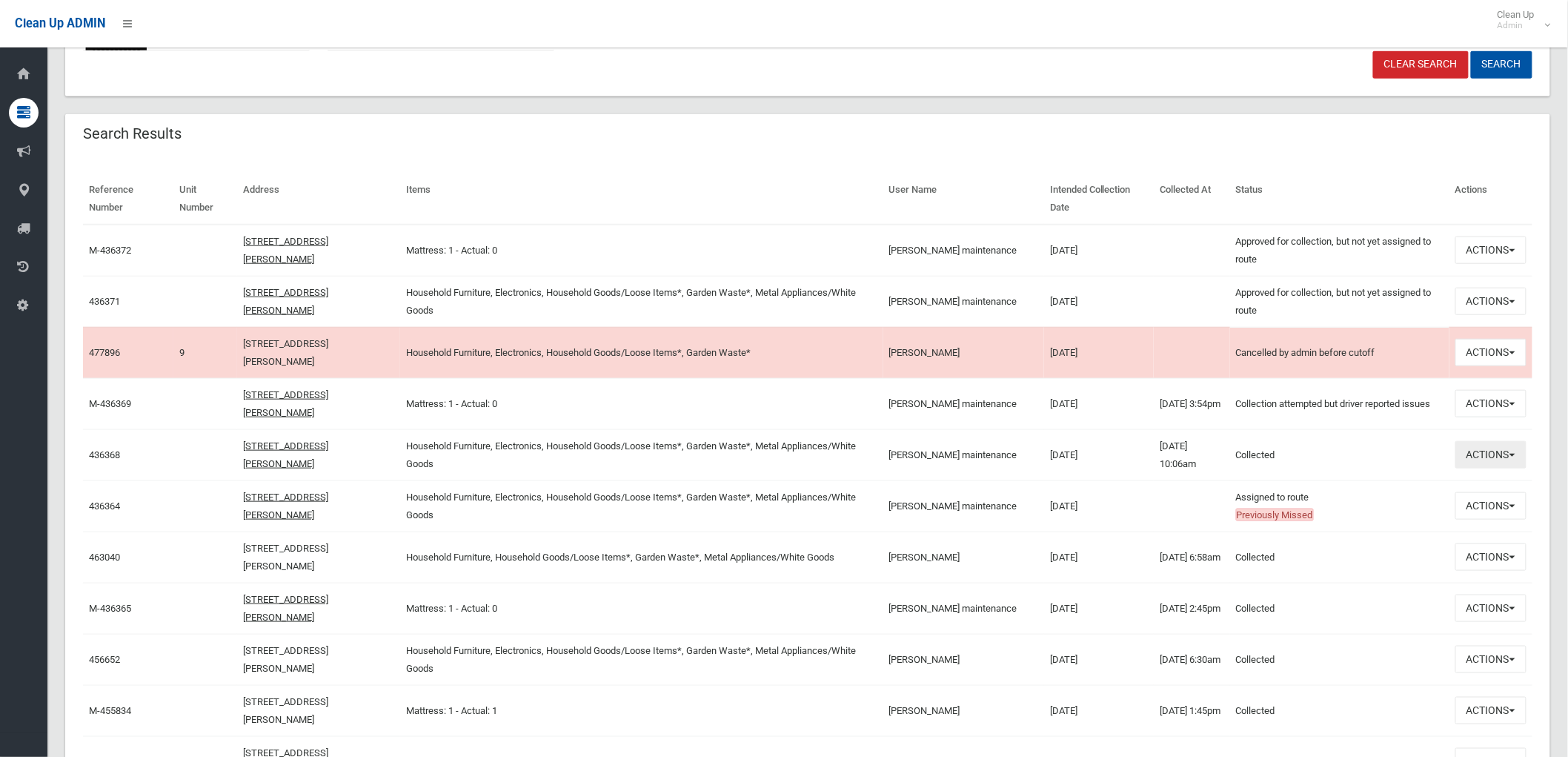
click at [1486, 454] on button "Actions" at bounding box center [1491, 455] width 71 height 27
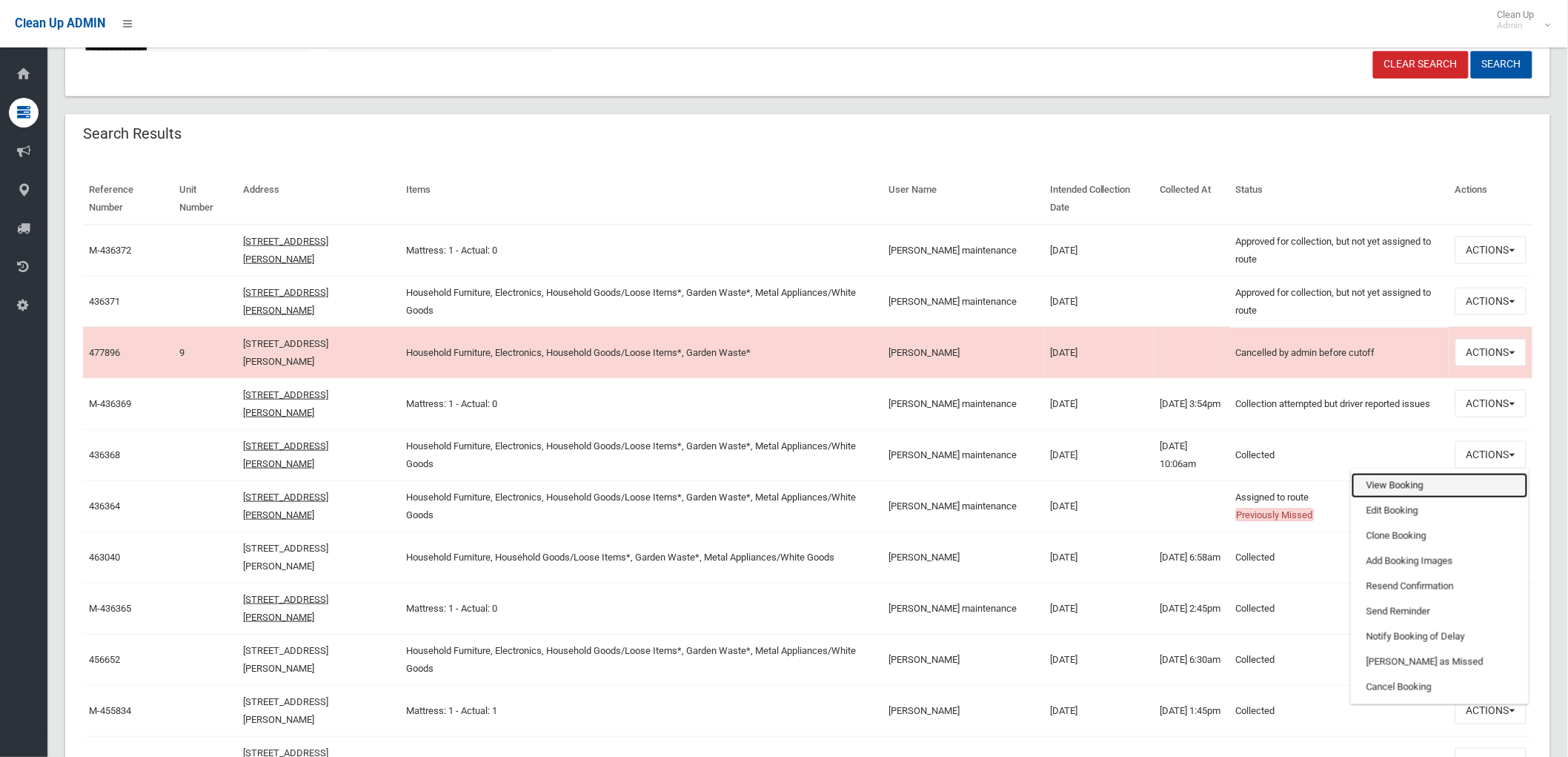
click at [1365, 479] on link "View Booking" at bounding box center [1440, 485] width 176 height 25
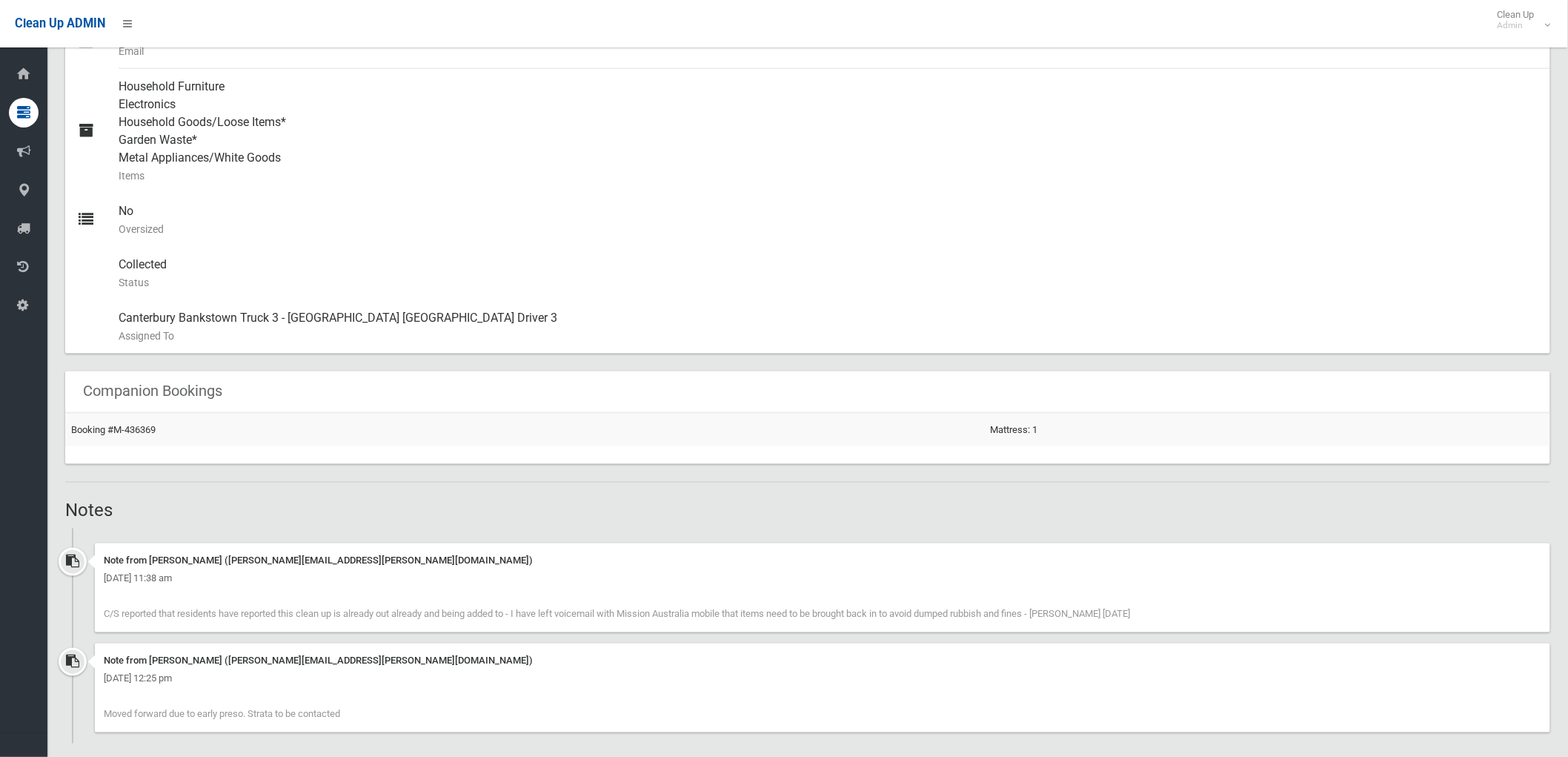
scroll to position [658, 0]
drag, startPoint x: 114, startPoint y: 617, endPoint x: 1184, endPoint y: 611, distance: 1070.0
click at [1184, 611] on div "Note from Michelle Witt (Michelle.witt@cbcity.nsw.gov.au) Friday 8th August 202…" at bounding box center [822, 585] width 1456 height 89
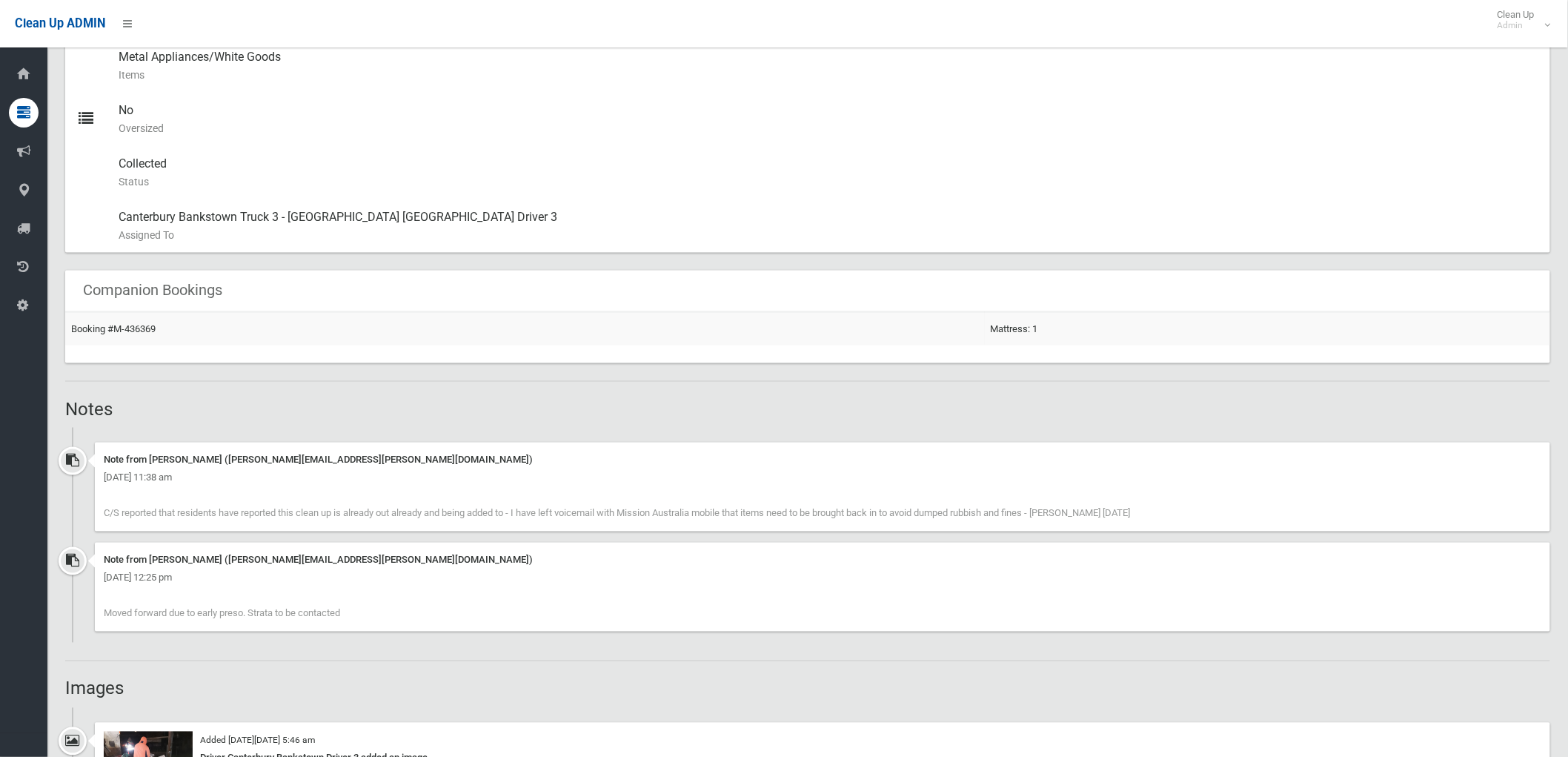
scroll to position [906, 0]
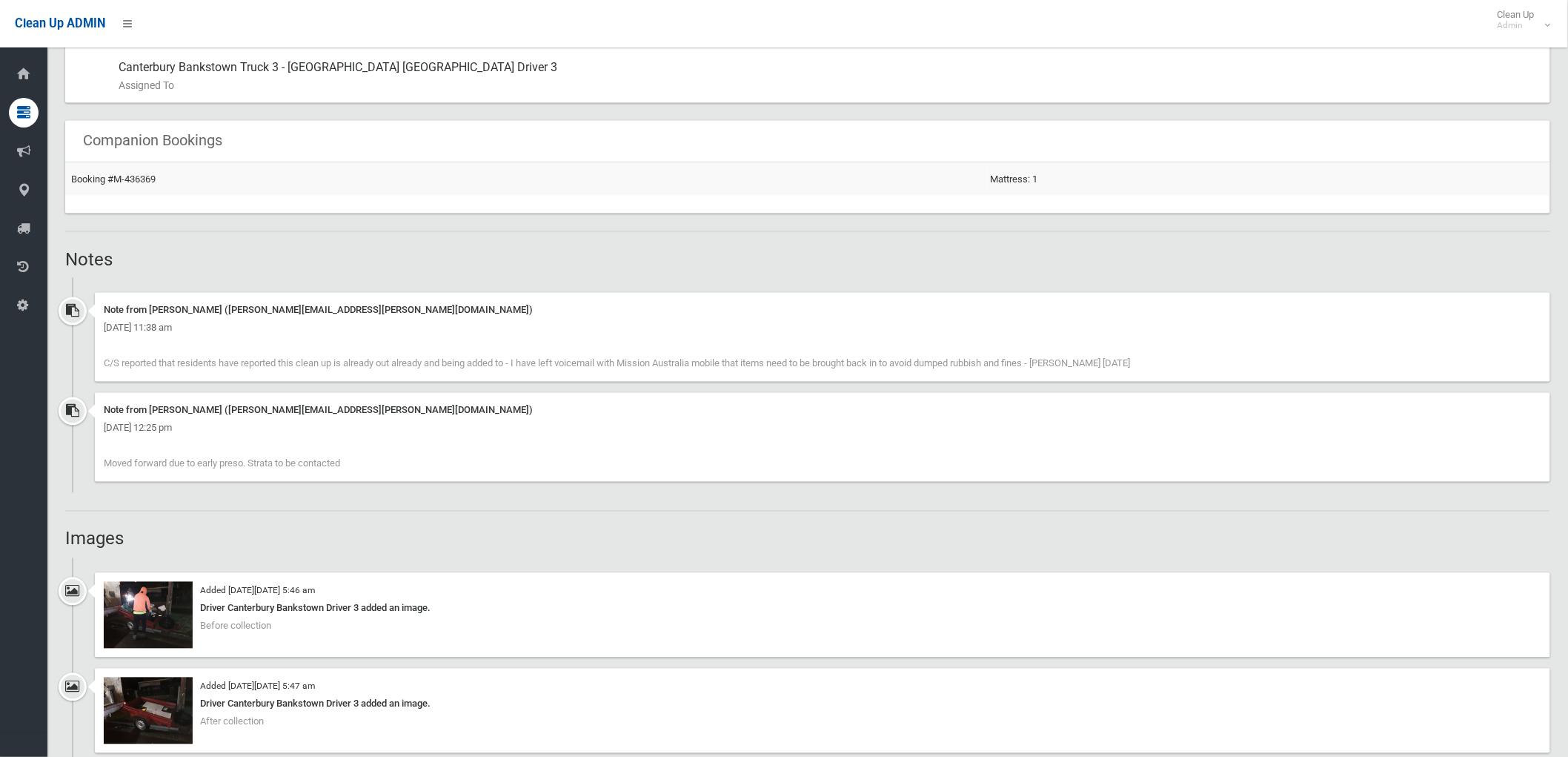
drag, startPoint x: 354, startPoint y: 467, endPoint x: 100, endPoint y: 459, distance: 254.1
click at [100, 459] on div "Note from Lisa Roach (lisa.roach@cbcity.nsw.gov.au) Friday 8th August 2025 - 12…" at bounding box center [822, 437] width 1456 height 89
click at [351, 467] on div "Note from Lisa Roach (lisa.roach@cbcity.nsw.gov.au) Friday 8th August 2025 - 12…" at bounding box center [822, 437] width 1456 height 89
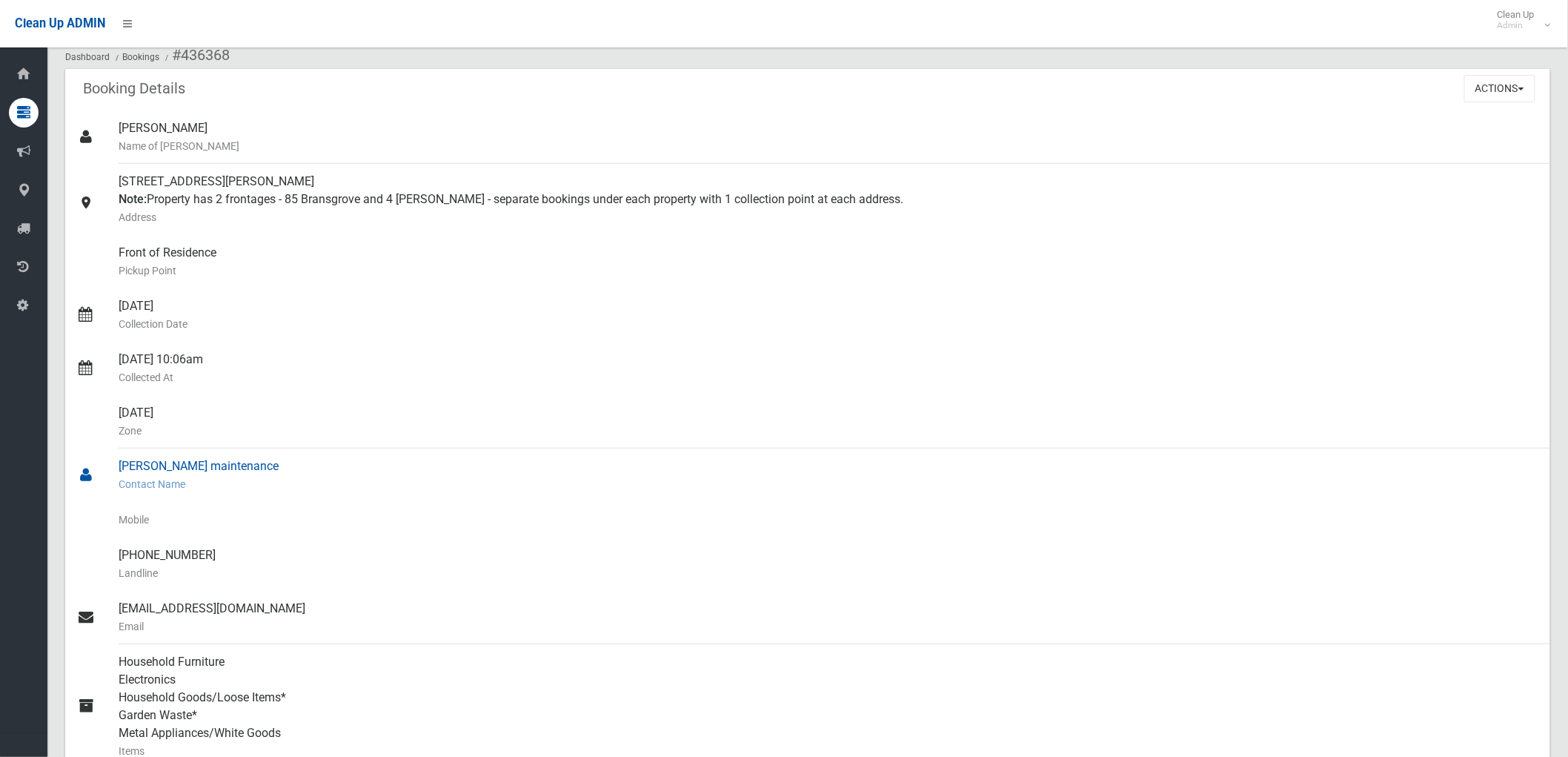
scroll to position [0, 0]
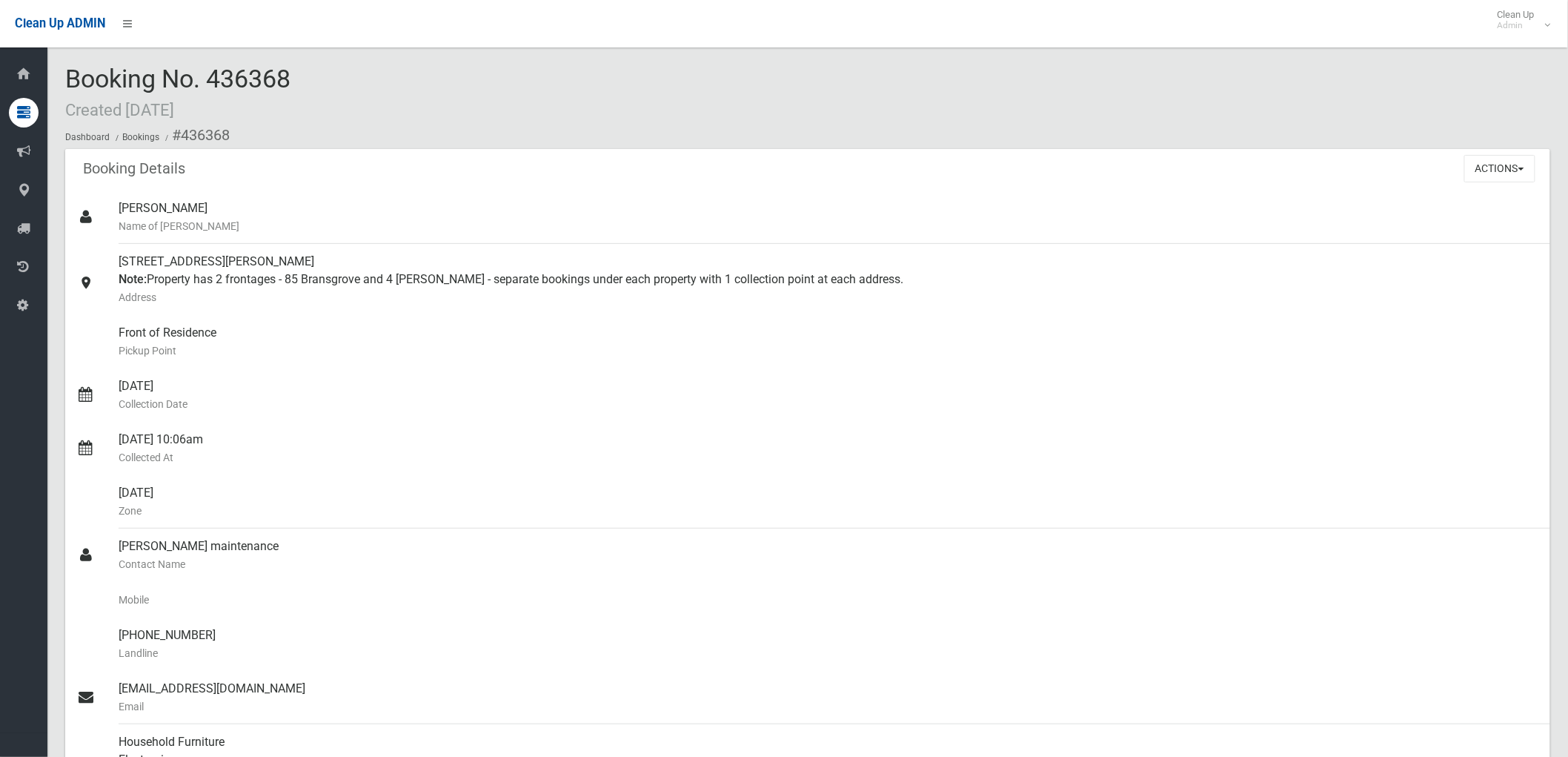
click at [337, 176] on div "Booking Details Actions View Booking Edit Booking Clone Booking Add Booking Ima…" at bounding box center [808, 170] width 1485 height 41
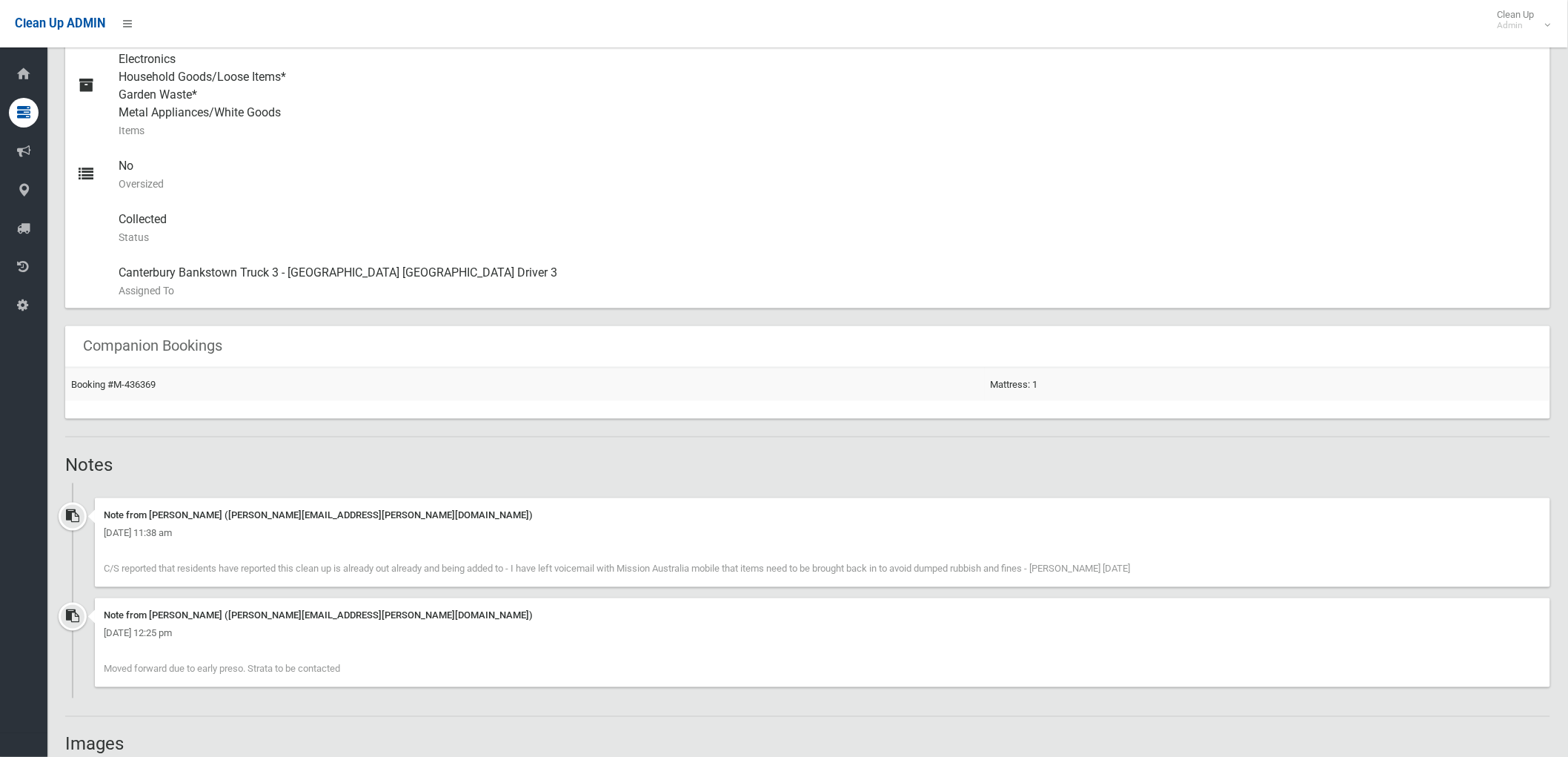
scroll to position [741, 0]
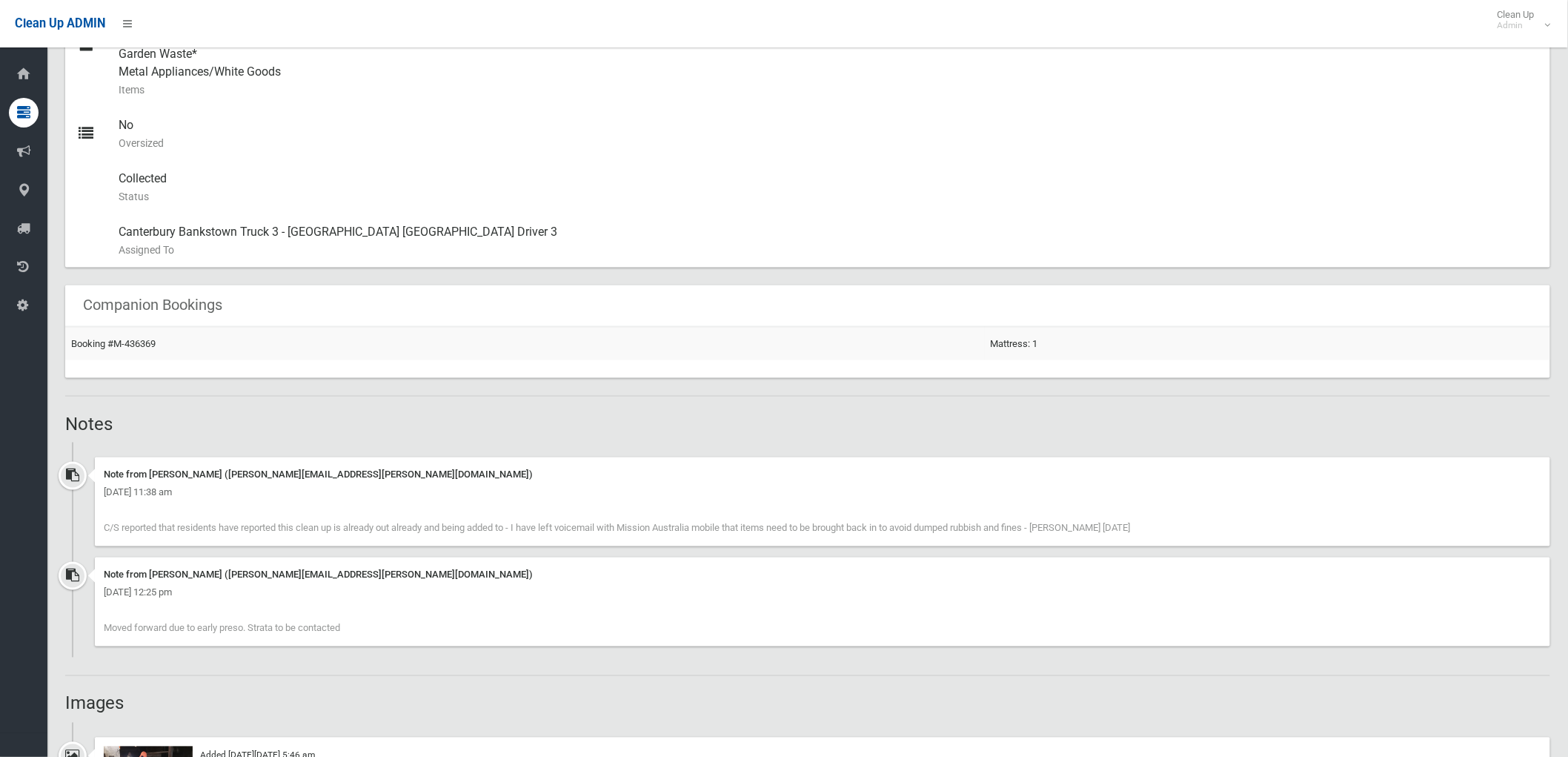
click at [1188, 516] on div "Note from Michelle Witt (Michelle.witt@cbcity.nsw.gov.au) Friday 8th August 202…" at bounding box center [822, 501] width 1456 height 89
drag, startPoint x: 1176, startPoint y: 529, endPoint x: 139, endPoint y: 415, distance: 1043.2
click at [92, 441] on div "Booking Details Actions View Booking Edit Booking Clone Booking Add Booking Ima…" at bounding box center [808, 708] width 1485 height 2600
click at [158, 409] on div "Booking Details Actions View Booking Edit Booking Clone Booking Add Booking Ima…" at bounding box center [808, 708] width 1485 height 2600
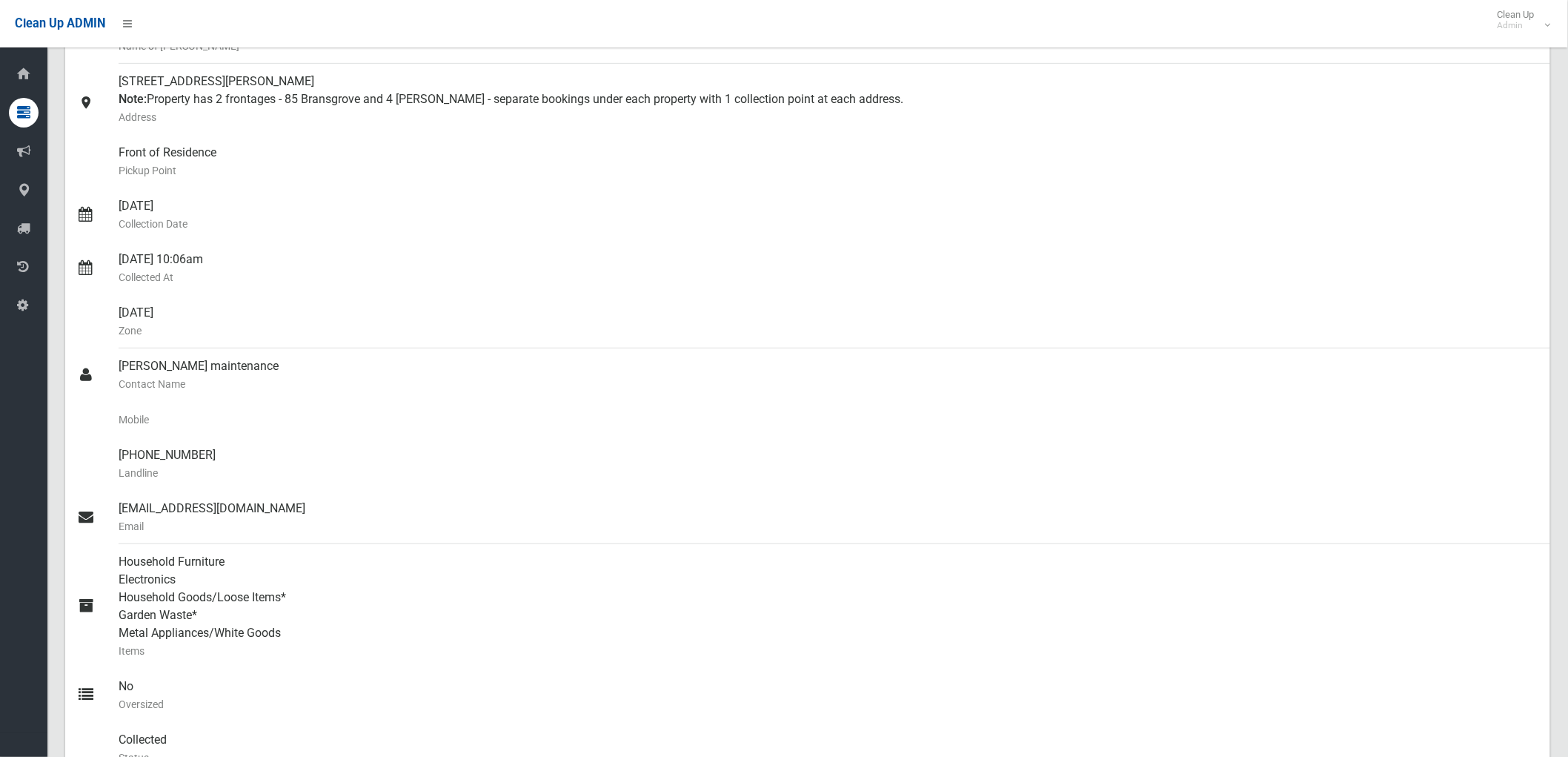
scroll to position [0, 0]
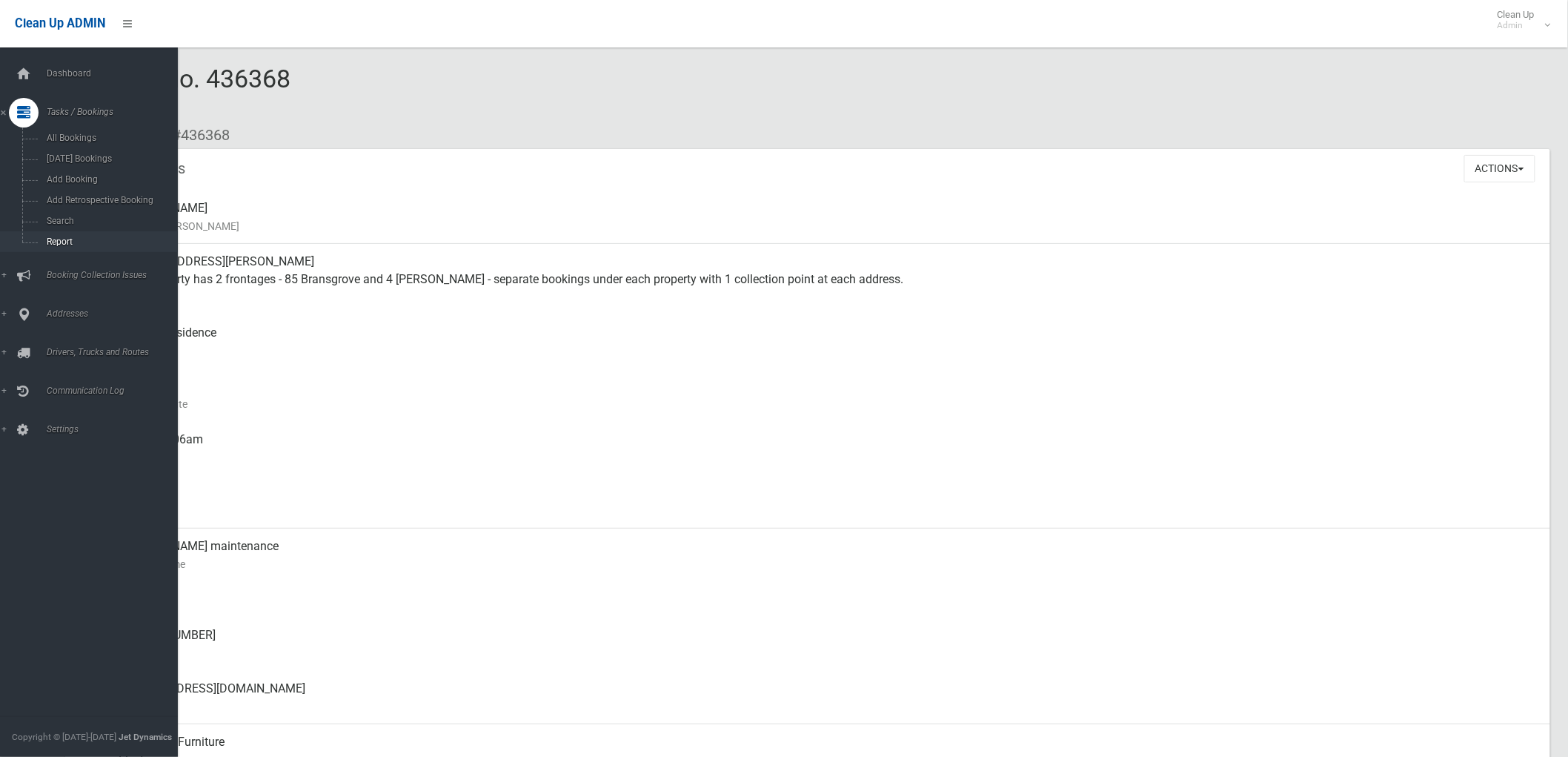
drag, startPoint x: 892, startPoint y: 282, endPoint x: 44, endPoint y: 248, distance: 848.7
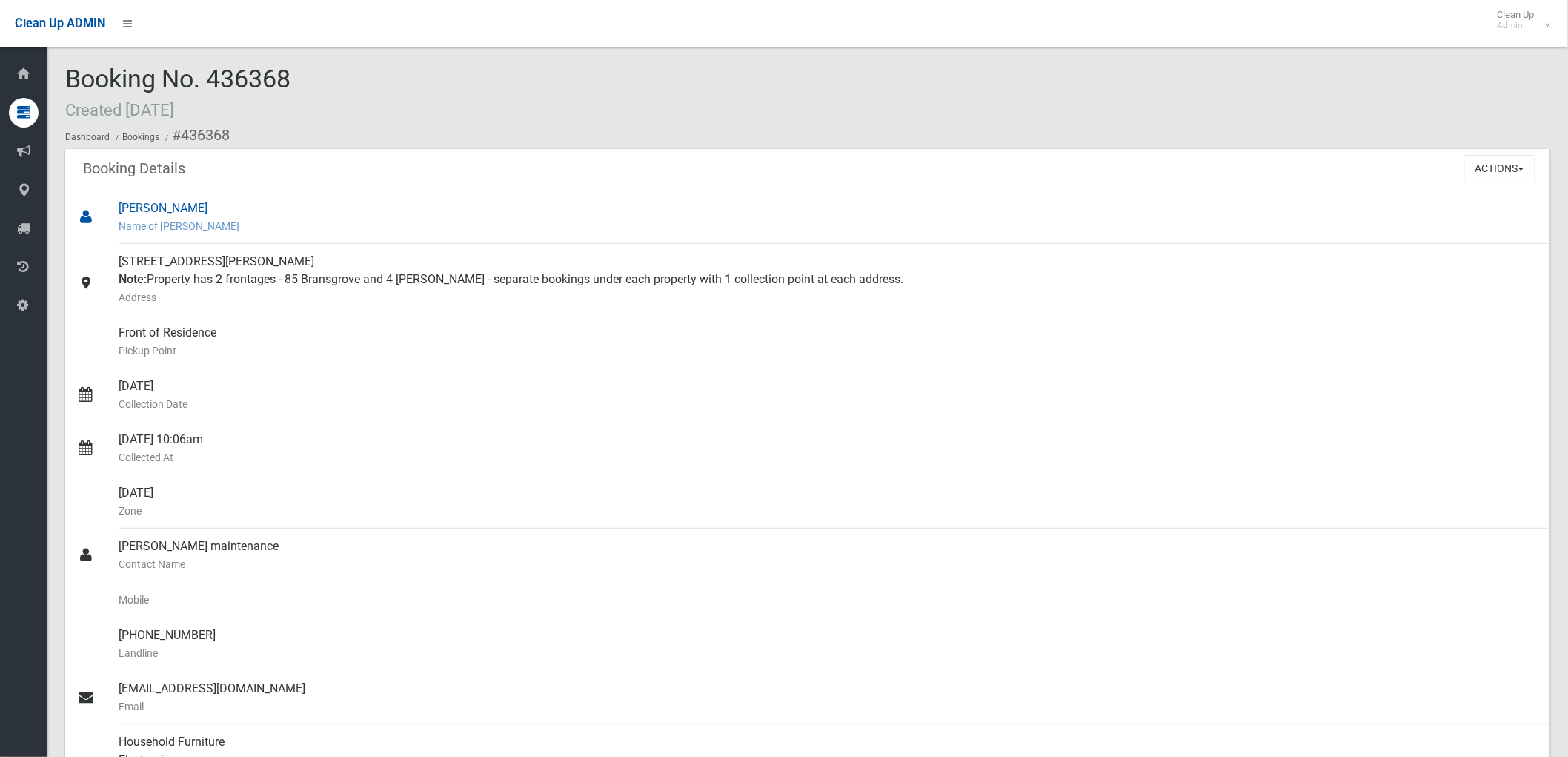
click at [381, 223] on small "Name of Booker" at bounding box center [828, 226] width 1419 height 18
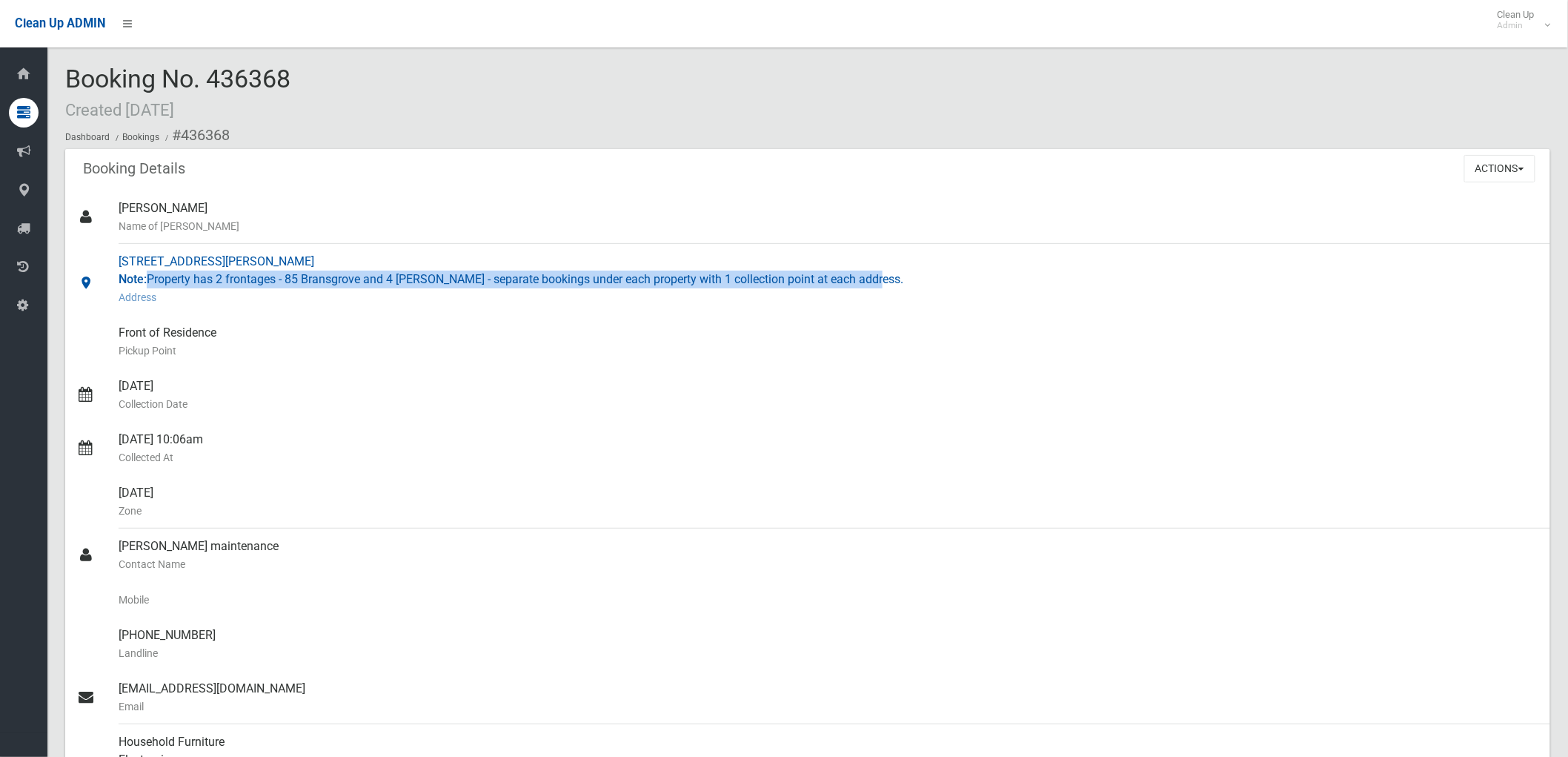
drag, startPoint x: 146, startPoint y: 277, endPoint x: 991, endPoint y: 283, distance: 845.0
click at [991, 283] on div "4 Creswell Street, REVESBY NSW 2212 Note: Property has 2 frontages - 85 Bransgr…" at bounding box center [828, 279] width 1419 height 71
drag, startPoint x: 971, startPoint y: 283, endPoint x: 834, endPoint y: 300, distance: 138.1
click at [968, 285] on div "4 Creswell Street, REVESBY NSW 2212 Note: Property has 2 frontages - 85 Bransgr…" at bounding box center [828, 279] width 1419 height 71
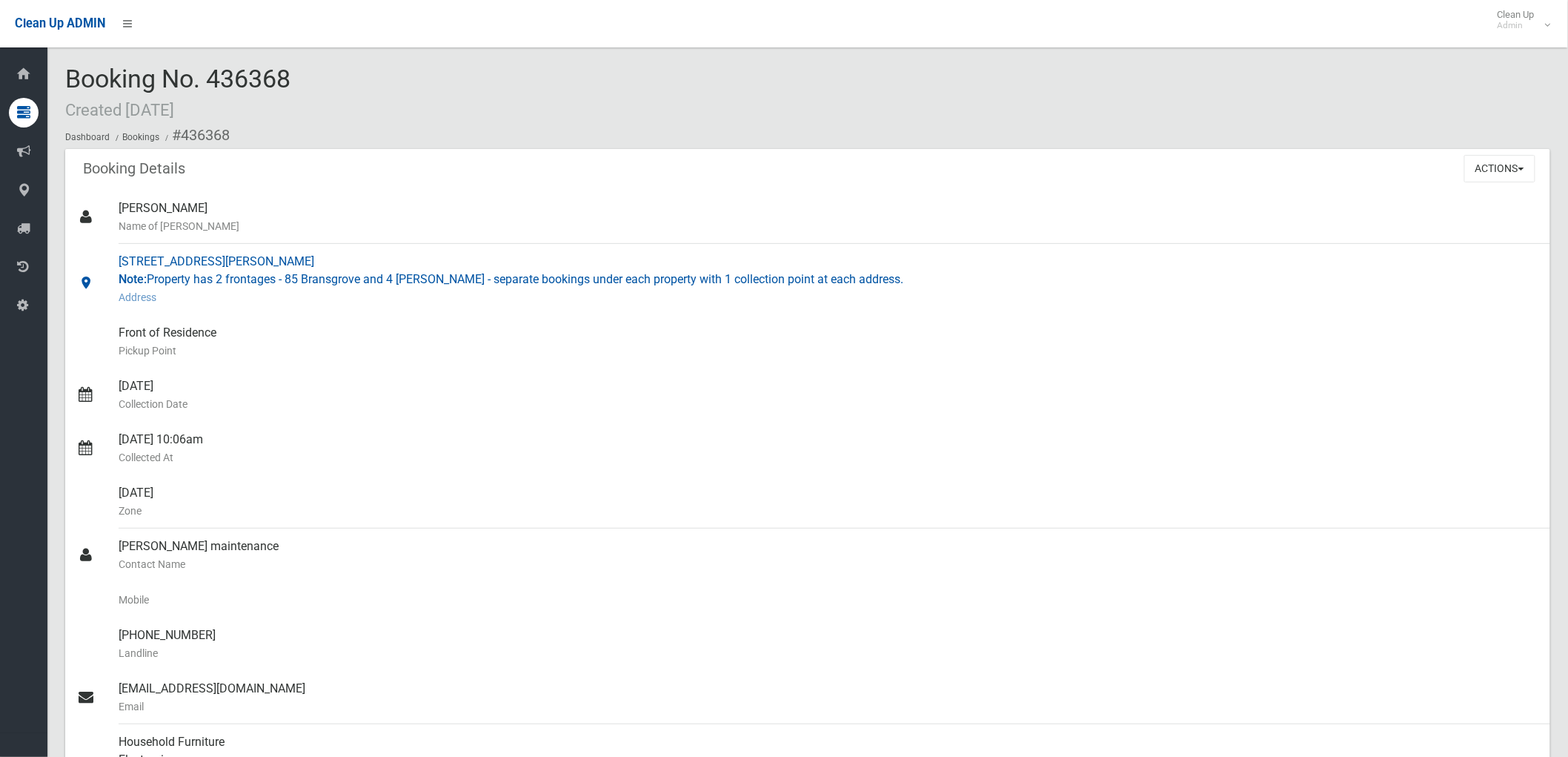
click at [379, 302] on small "Address" at bounding box center [828, 297] width 1419 height 18
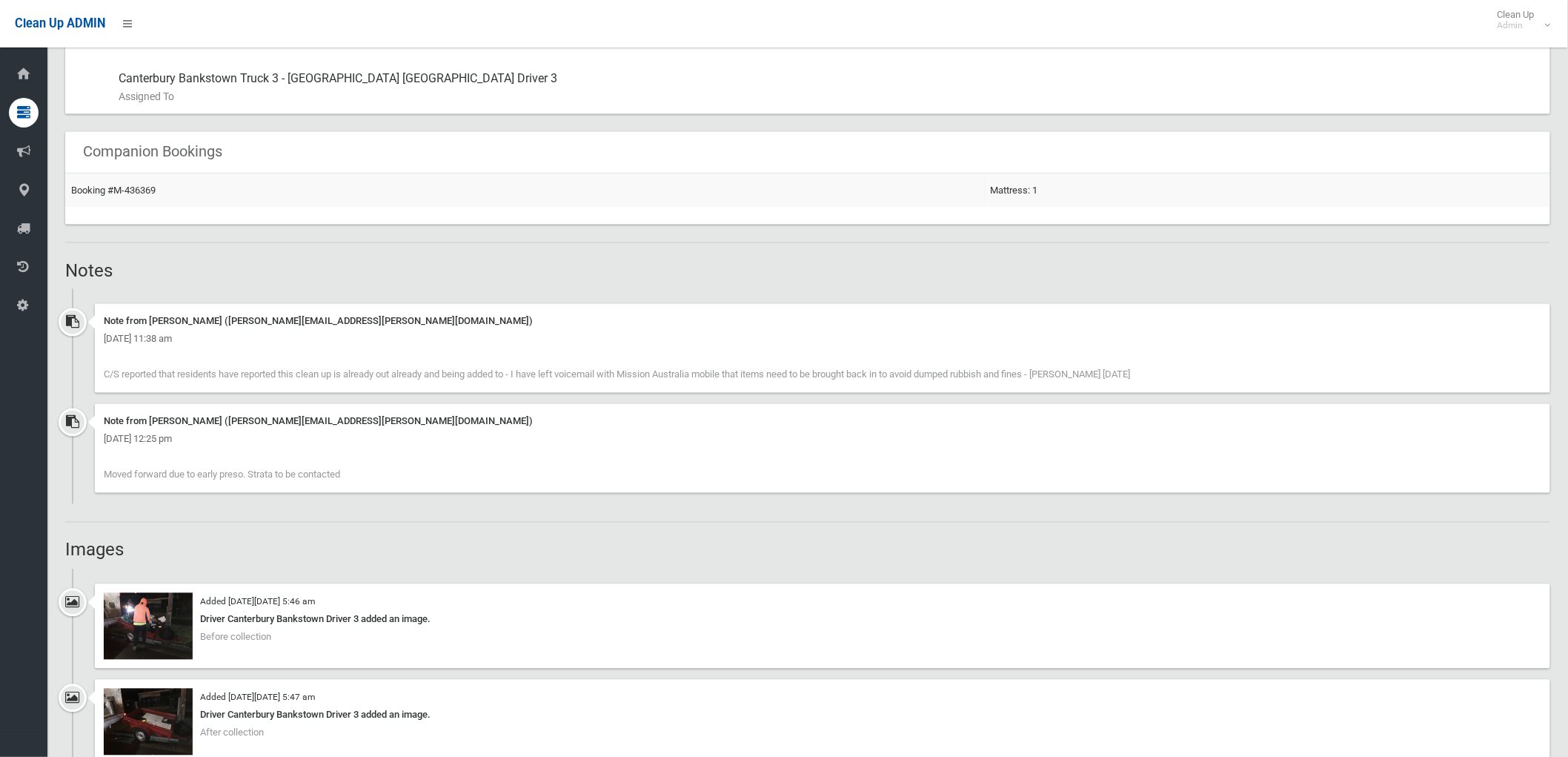
scroll to position [906, 0]
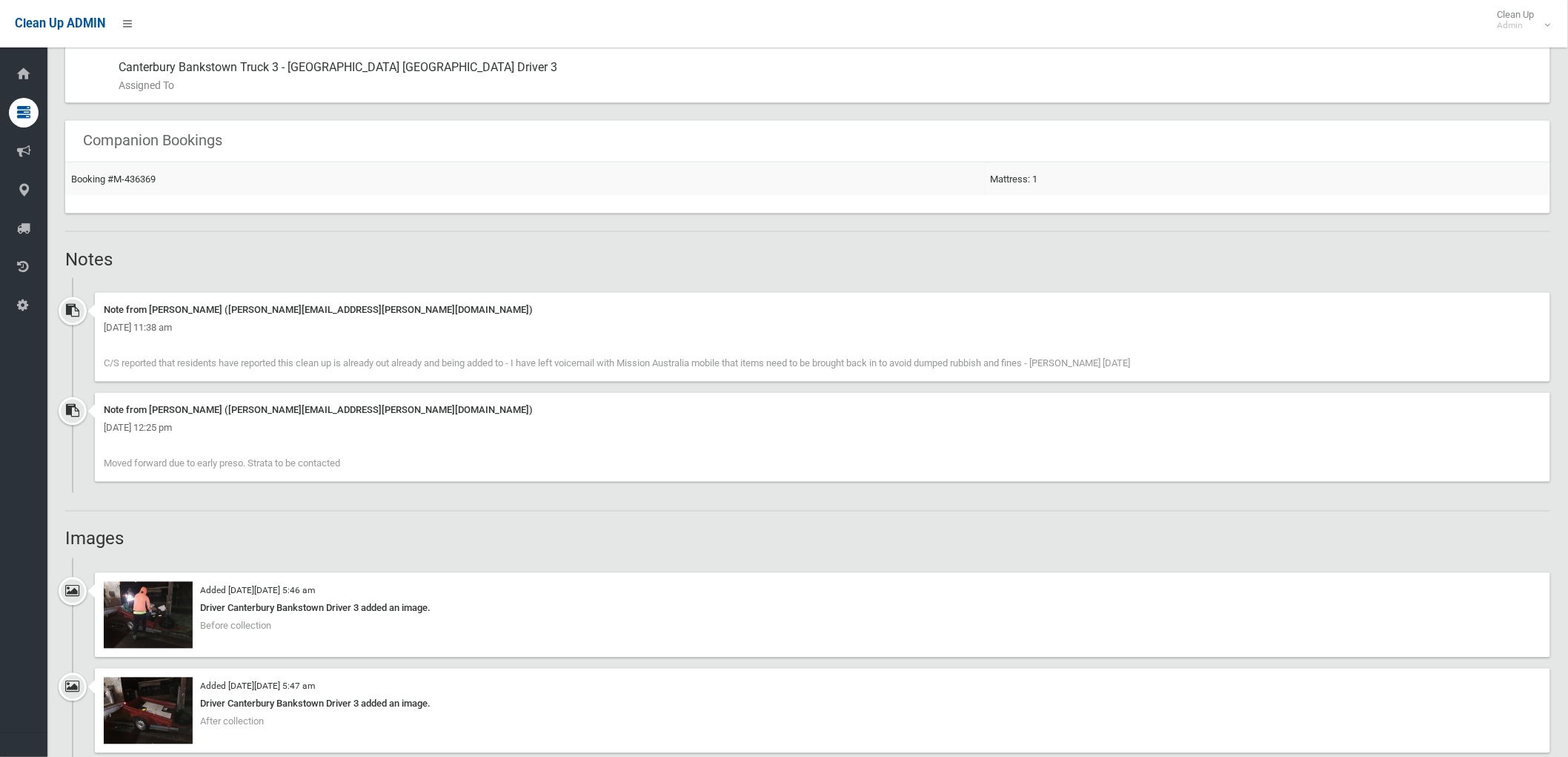
click at [1149, 559] on ul "Added on Thu 14th August, 2025 at 5:46 am Driver Canterbury Bankstown Driver 3 …" at bounding box center [808, 660] width 1485 height 206
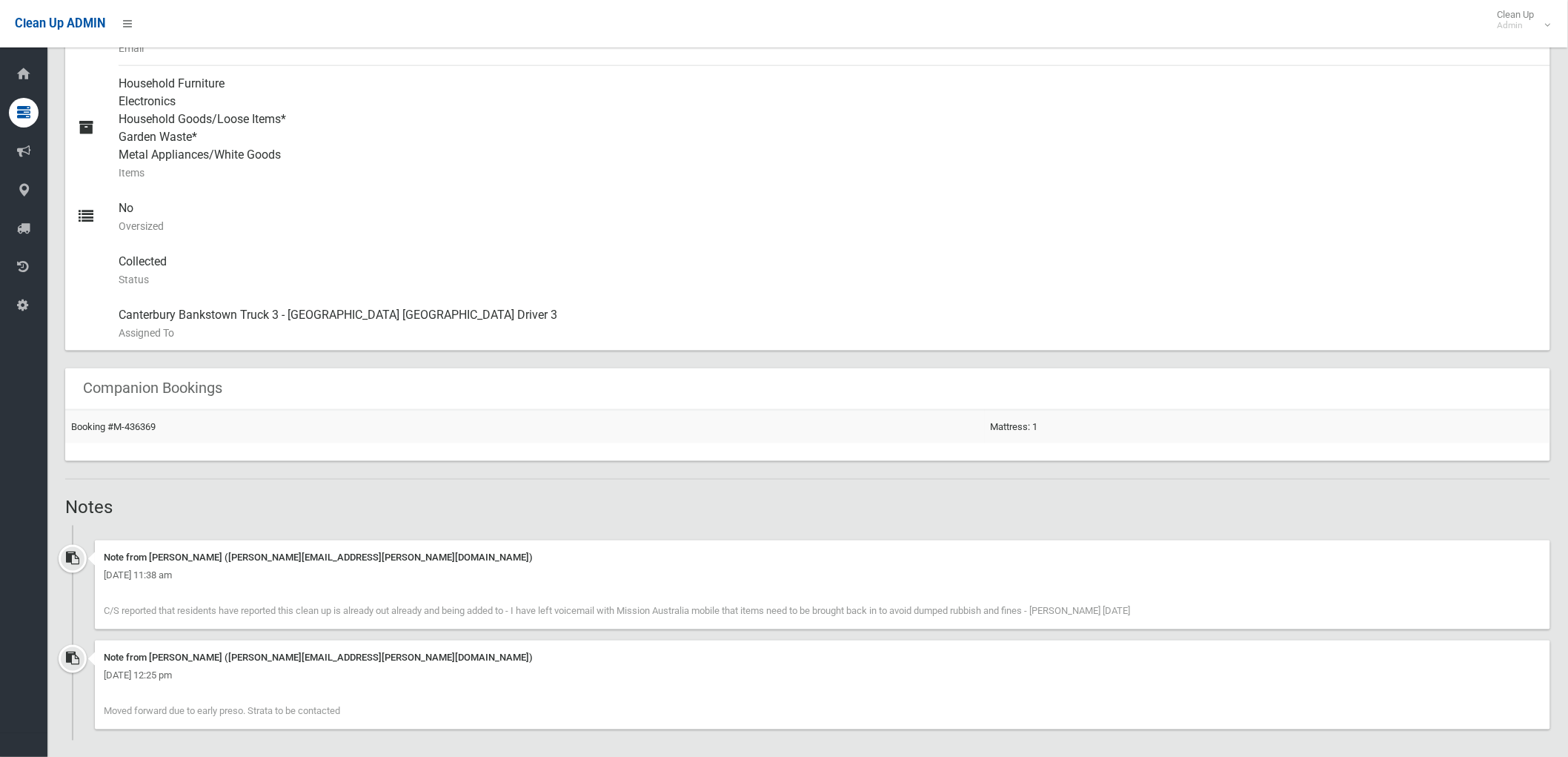
scroll to position [1317, 0]
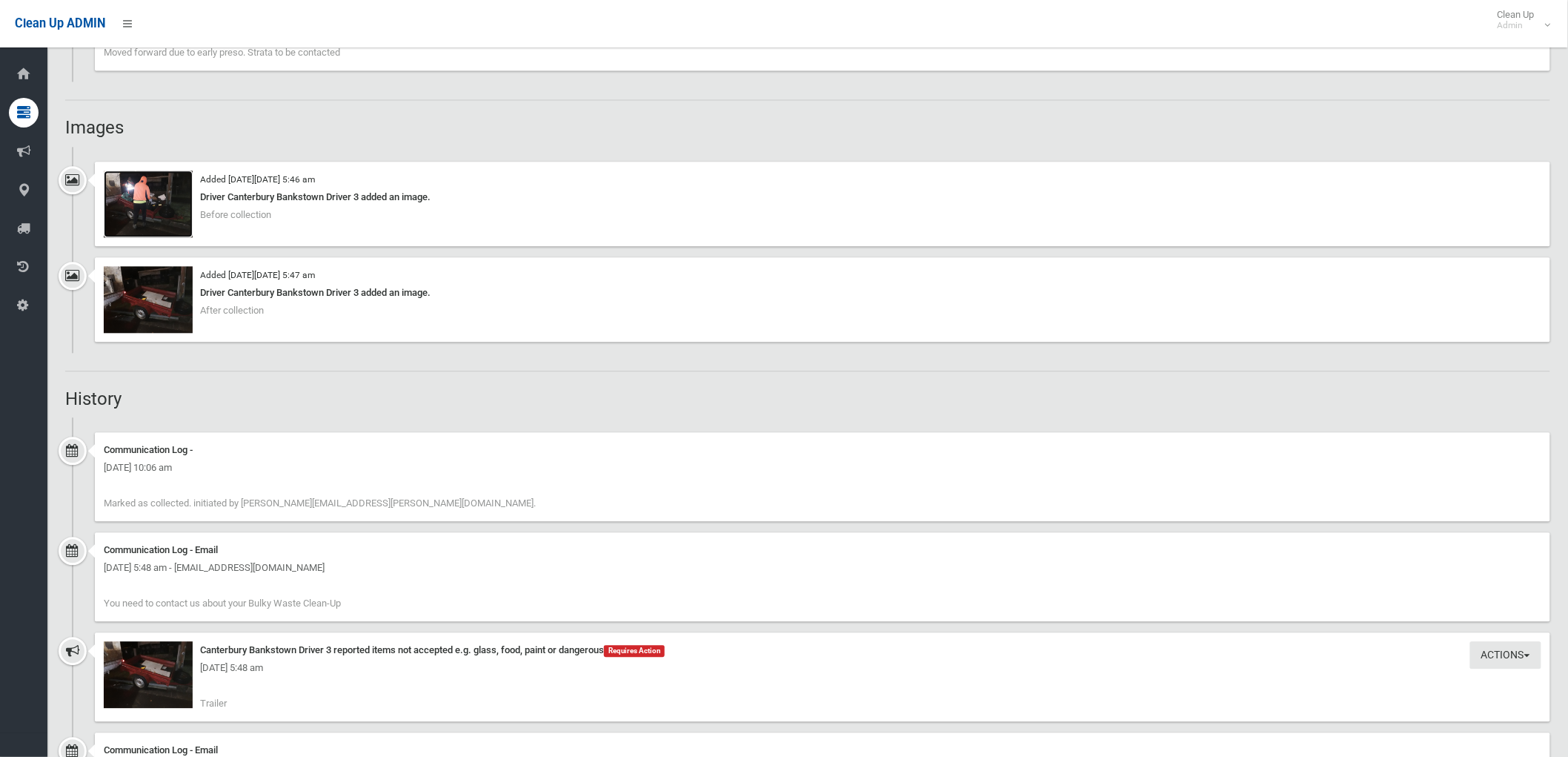
click at [159, 194] on img at bounding box center [149, 204] width 89 height 66
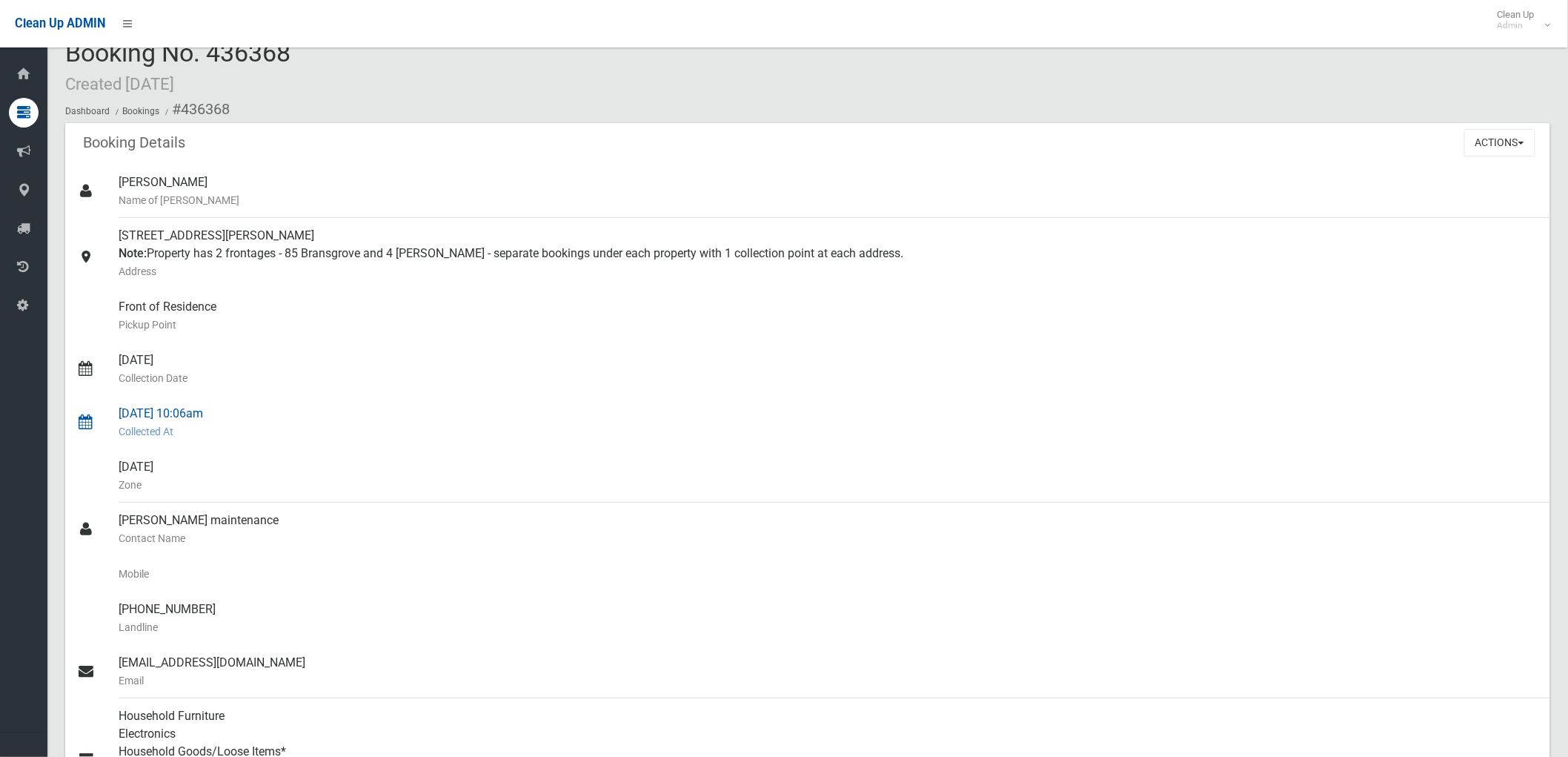
scroll to position [0, 0]
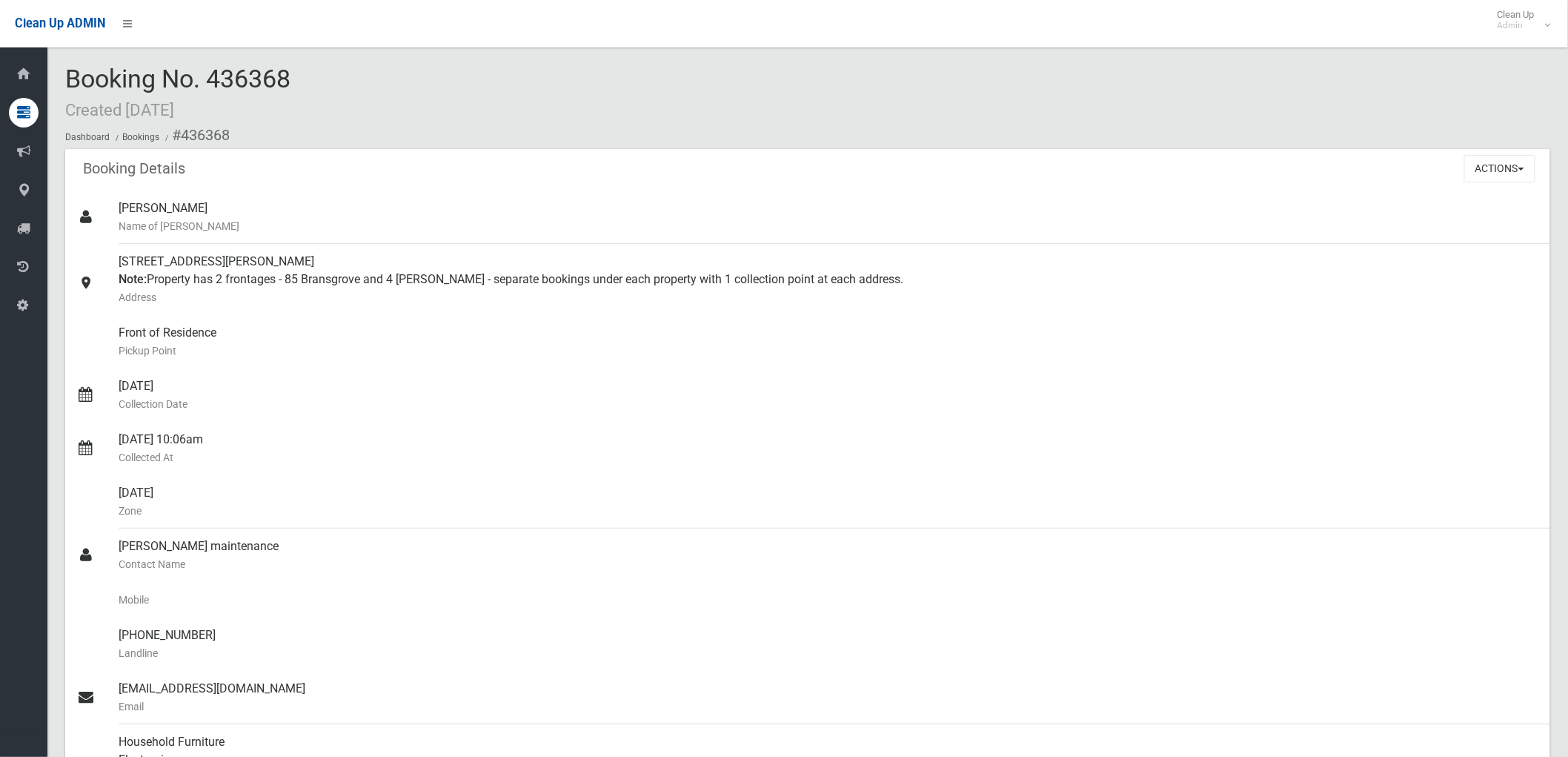
click at [304, 116] on div "Booking No. 436368 Created 08/01/2025 Dashboard Bookings #436368" at bounding box center [808, 107] width 1485 height 84
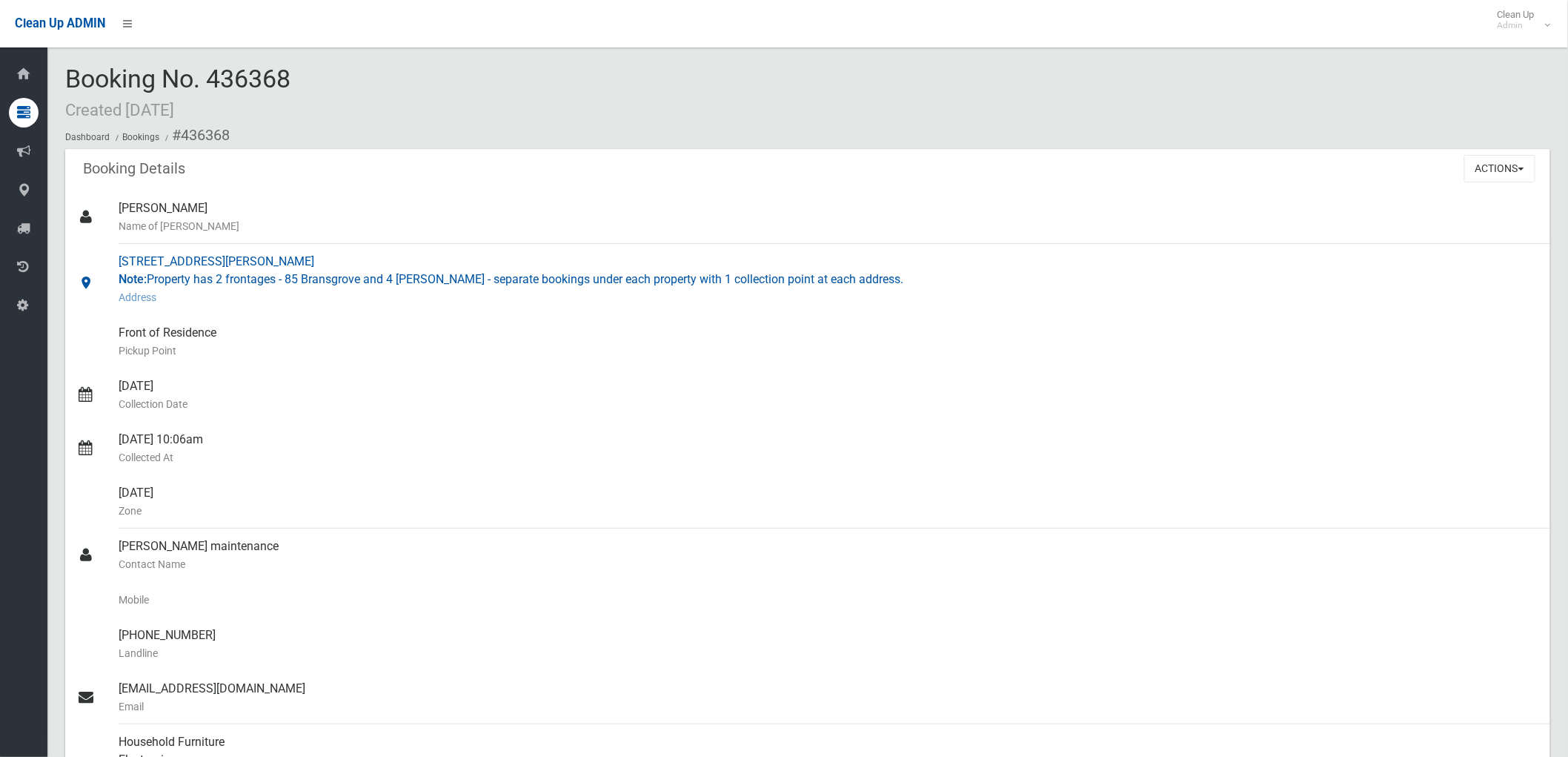
drag, startPoint x: 133, startPoint y: 265, endPoint x: 964, endPoint y: 287, distance: 831.3
click at [964, 287] on link "4 Creswell Street, REVESBY NSW 2212 Note: Property has 2 frontages - 85 Bransgr…" at bounding box center [808, 279] width 1485 height 71
click at [916, 290] on small "Address" at bounding box center [828, 297] width 1419 height 18
drag, startPoint x: 908, startPoint y: 291, endPoint x: 602, endPoint y: 289, distance: 306.0
click at [596, 292] on small "Address" at bounding box center [828, 297] width 1419 height 18
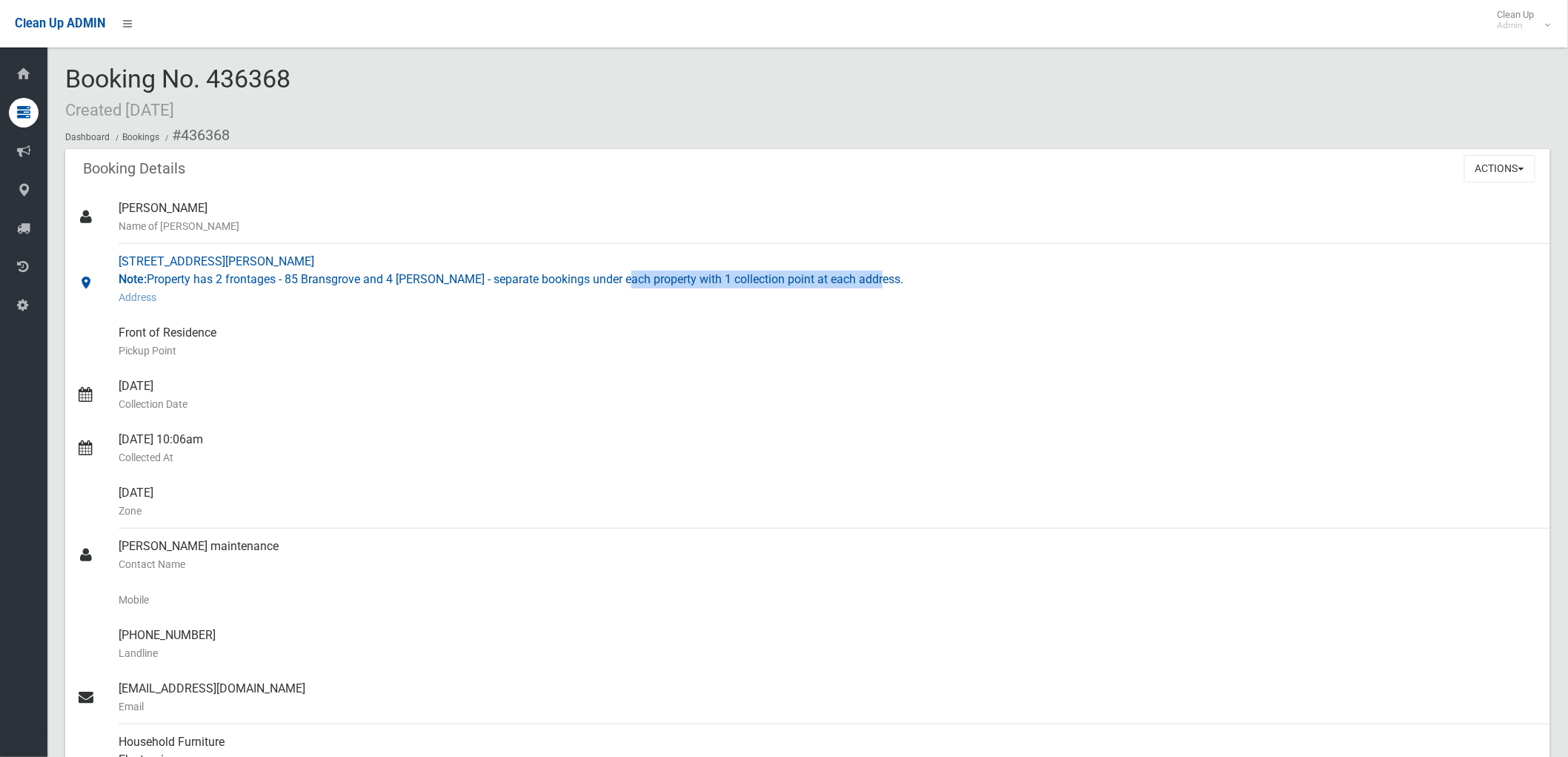
drag, startPoint x: 617, startPoint y: 283, endPoint x: 945, endPoint y: 286, distance: 328.0
click at [946, 286] on div "4 Creswell Street, REVESBY NSW 2212 Note: Property has 2 frontages - 85 Bransgr…" at bounding box center [828, 279] width 1419 height 71
click at [892, 299] on small "Address" at bounding box center [828, 297] width 1419 height 18
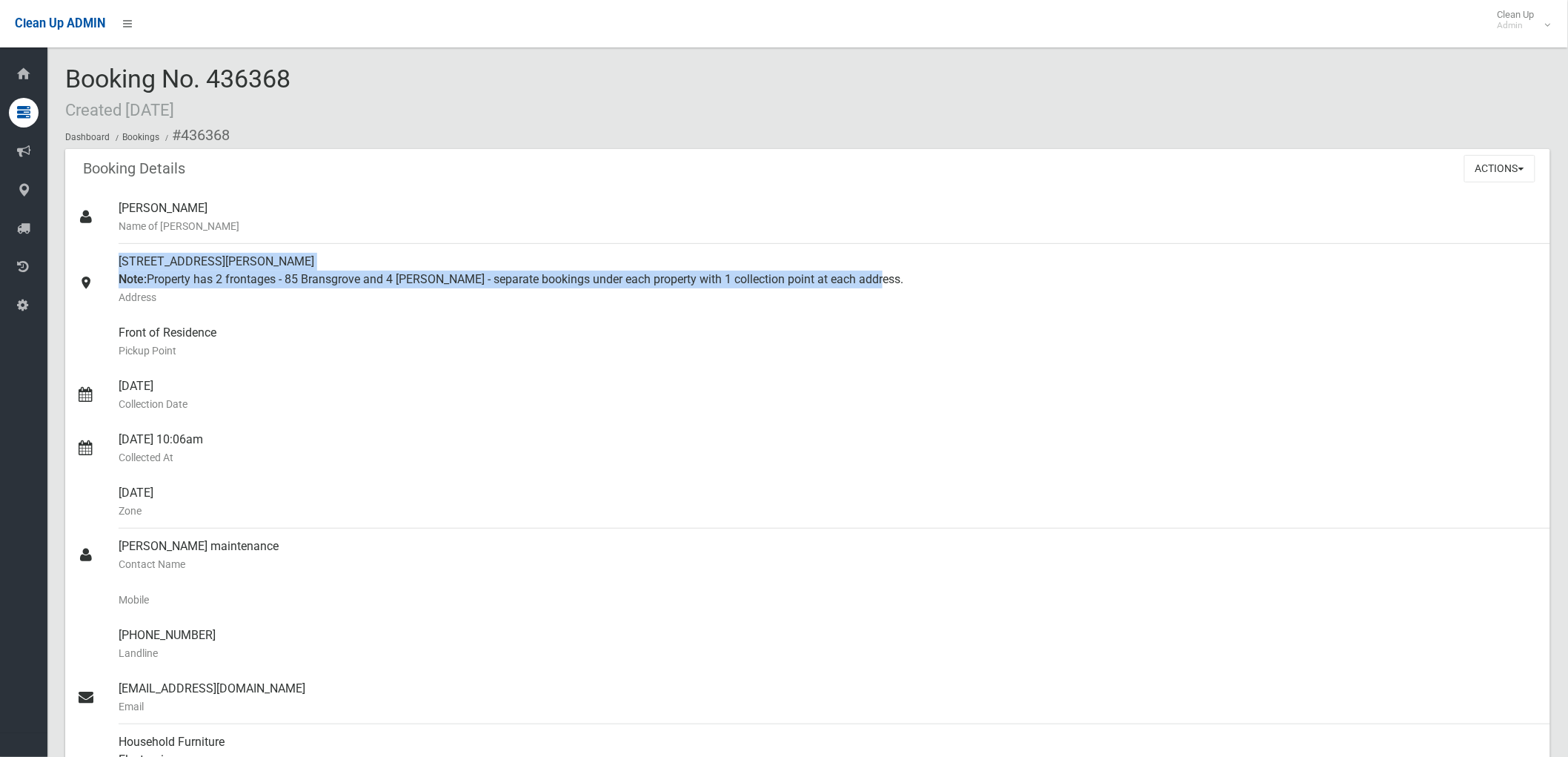
drag, startPoint x: 884, startPoint y: 277, endPoint x: -42, endPoint y: 261, distance: 926.1
click at [0, 261] on html "Clean Up ADMIN Clean Up Admin Logout Booking No. 436368 Created 08/01/2025 Dash…" at bounding box center [784, 378] width 1568 height 757
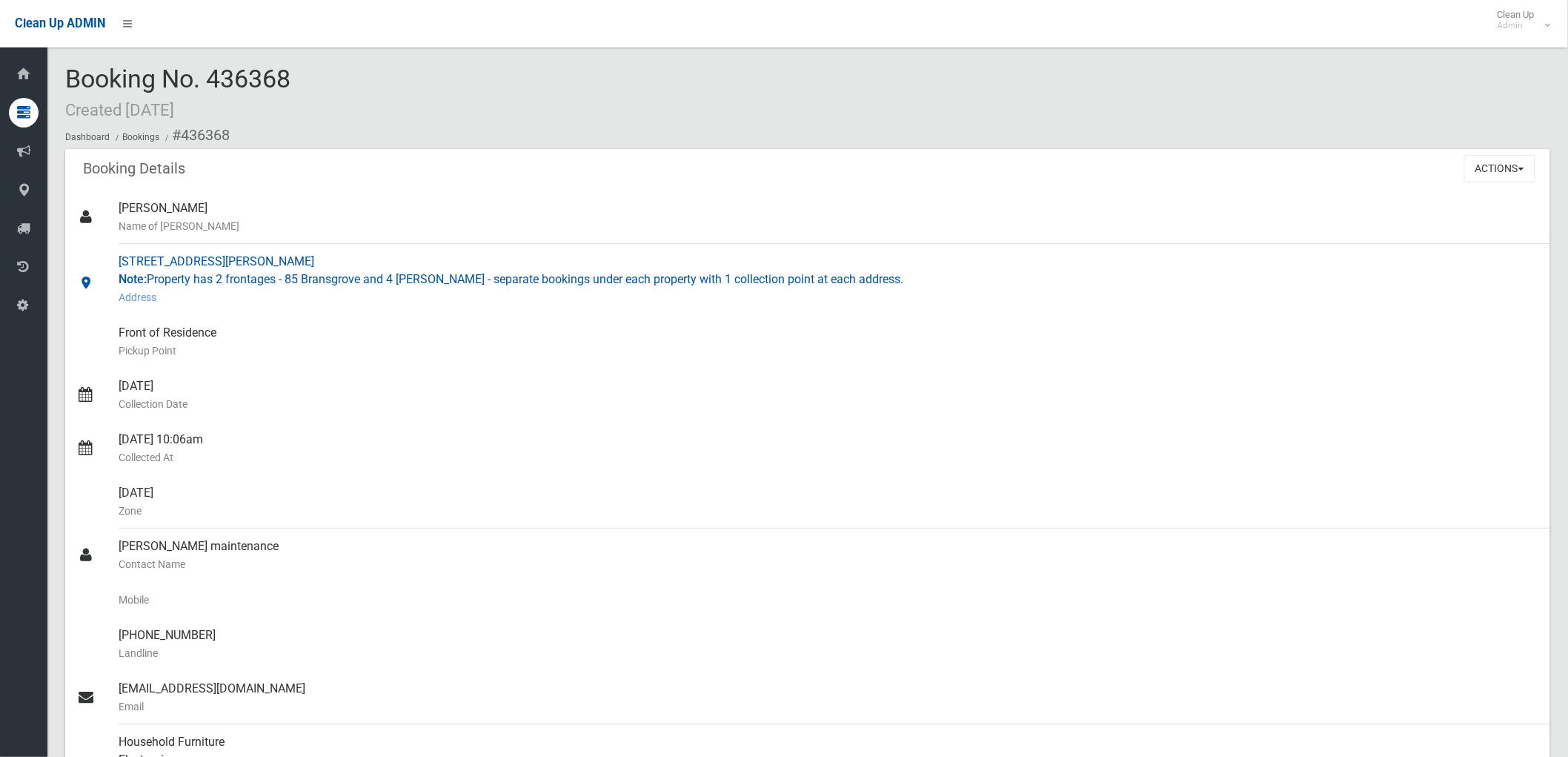
click at [1042, 294] on small "Address" at bounding box center [828, 297] width 1419 height 18
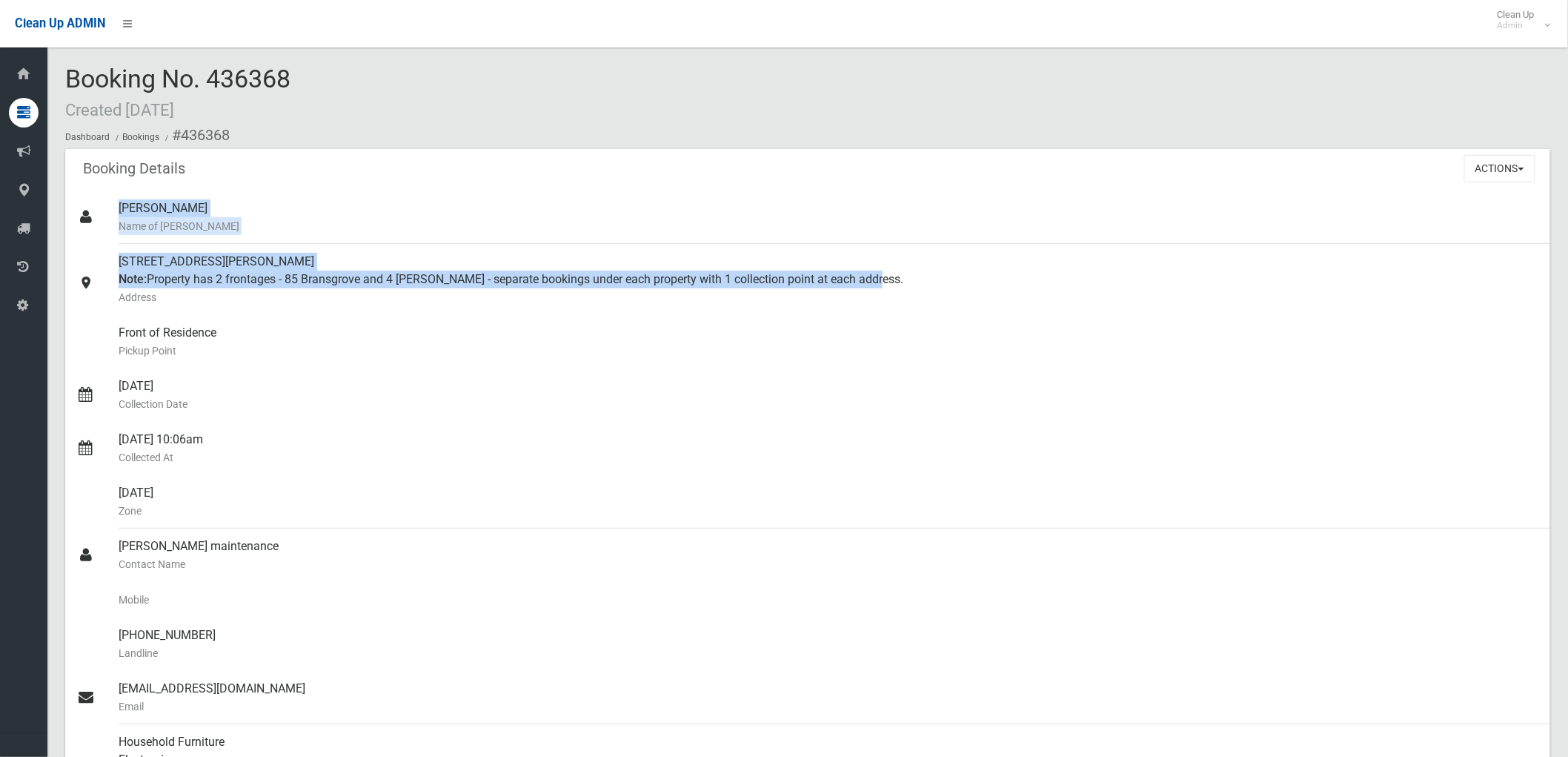
drag, startPoint x: 759, startPoint y: 284, endPoint x: 247, endPoint y: 173, distance: 523.9
click at [247, 173] on div "Booking Details Actions View Booking Edit Booking Clone Booking Add Booking Ima…" at bounding box center [808, 579] width 1485 height 860
click at [247, 173] on div "Booking Details Actions View Booking Edit Booking Clone Booking Add Booking Ima…" at bounding box center [808, 170] width 1485 height 41
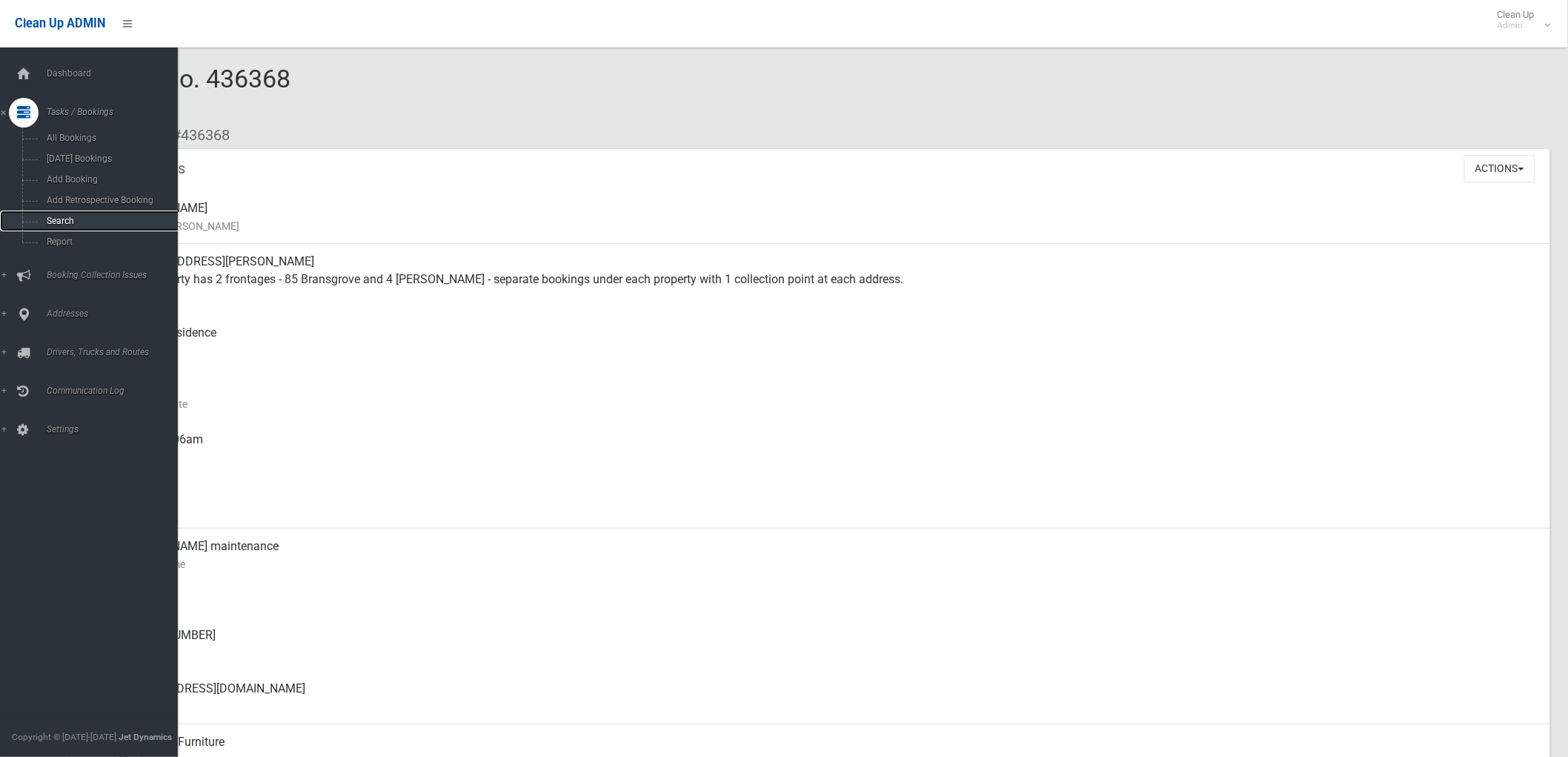
click at [89, 219] on span "Search" at bounding box center [110, 221] width 136 height 11
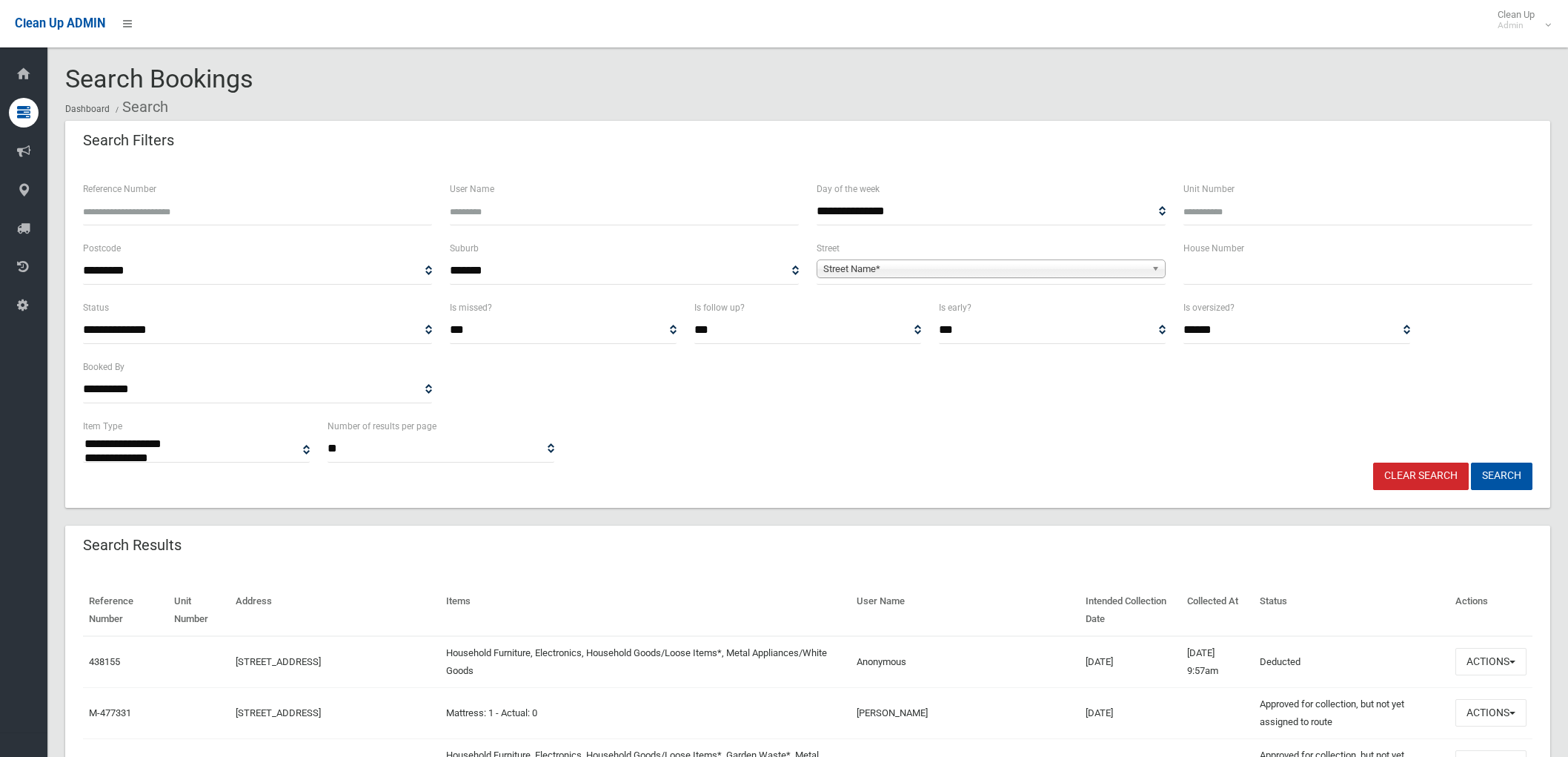
select select
click at [373, 75] on div "Search Bookings Dashboard Search" at bounding box center [808, 93] width 1485 height 56
drag, startPoint x: 257, startPoint y: 75, endPoint x: 65, endPoint y: 69, distance: 192.1
click at [66, 69] on div "Search Bookings Dashboard Search" at bounding box center [808, 93] width 1485 height 56
drag, startPoint x: 326, startPoint y: 72, endPoint x: 294, endPoint y: 121, distance: 58.5
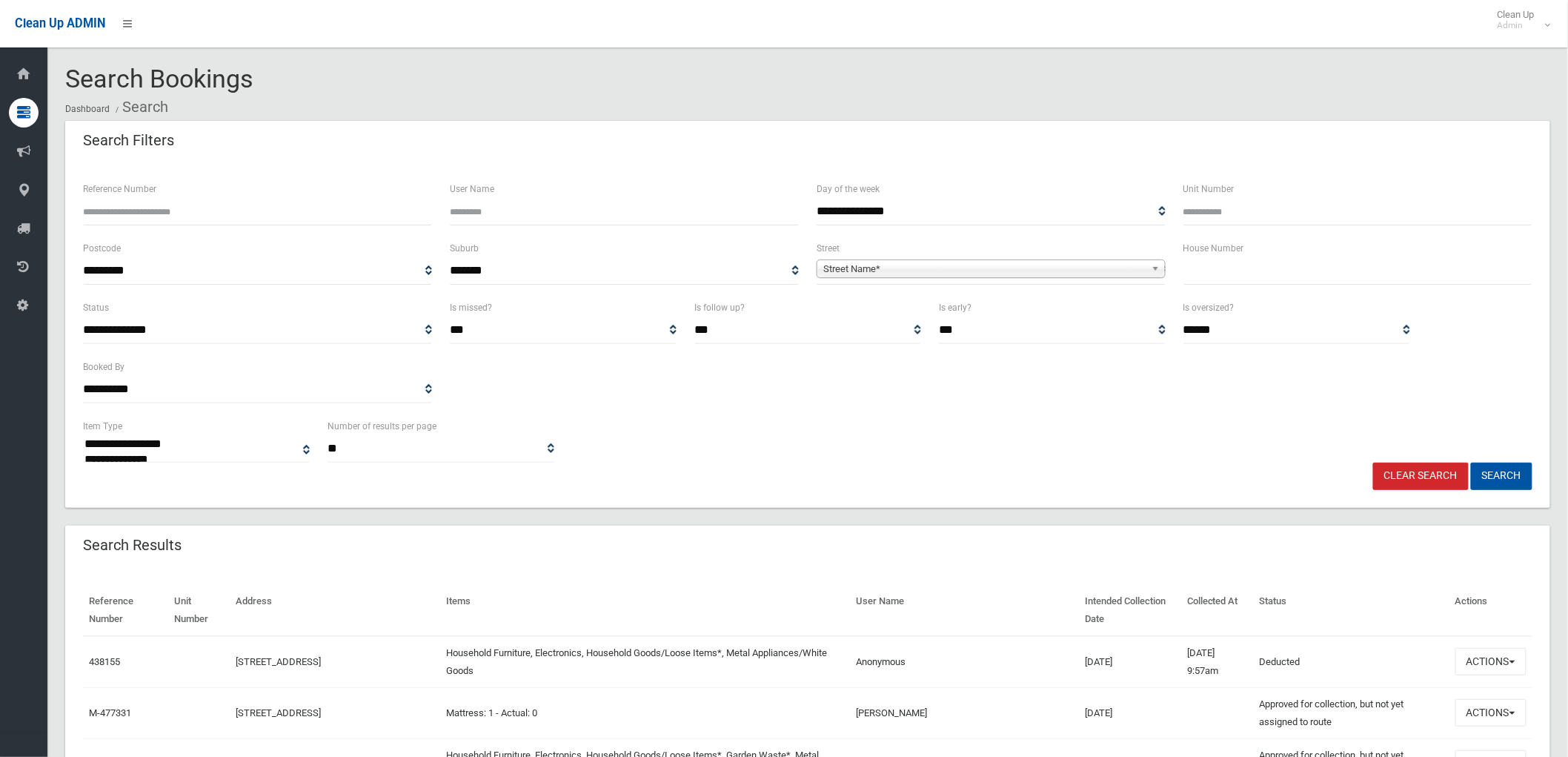
click at [326, 74] on div "Search Bookings Dashboard Search" at bounding box center [808, 93] width 1485 height 56
click at [255, 83] on div "Search Bookings Dashboard Search" at bounding box center [808, 93] width 1485 height 56
